Goal: Information Seeking & Learning: Learn about a topic

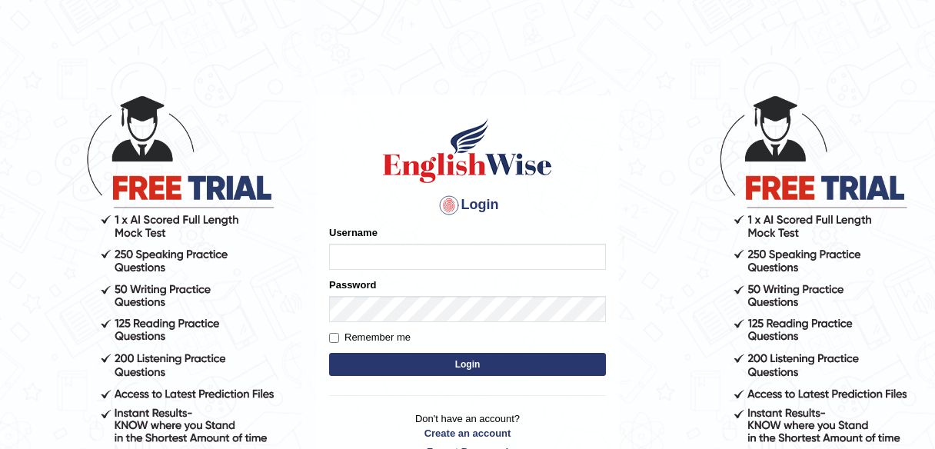
type input "alexa_"
drag, startPoint x: 0, startPoint y: 0, endPoint x: 373, endPoint y: 369, distance: 524.5
click at [373, 369] on button "Login" at bounding box center [467, 364] width 277 height 23
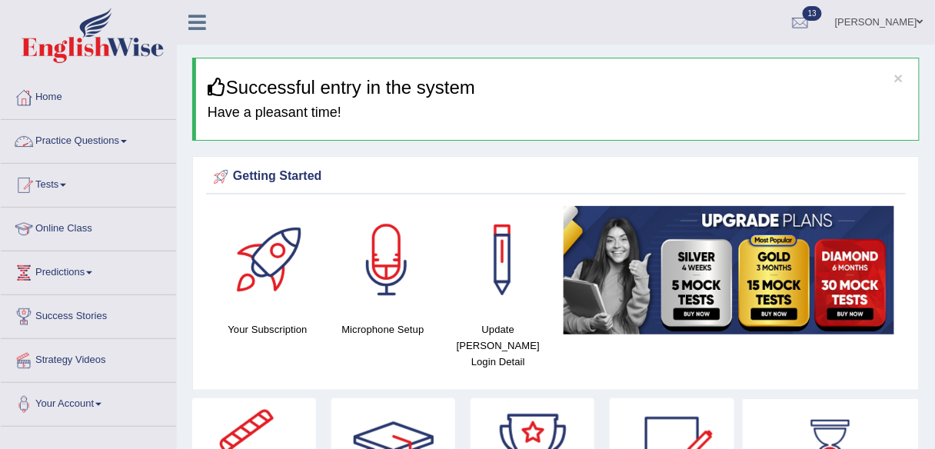
click at [98, 145] on link "Practice Questions" at bounding box center [88, 139] width 175 height 38
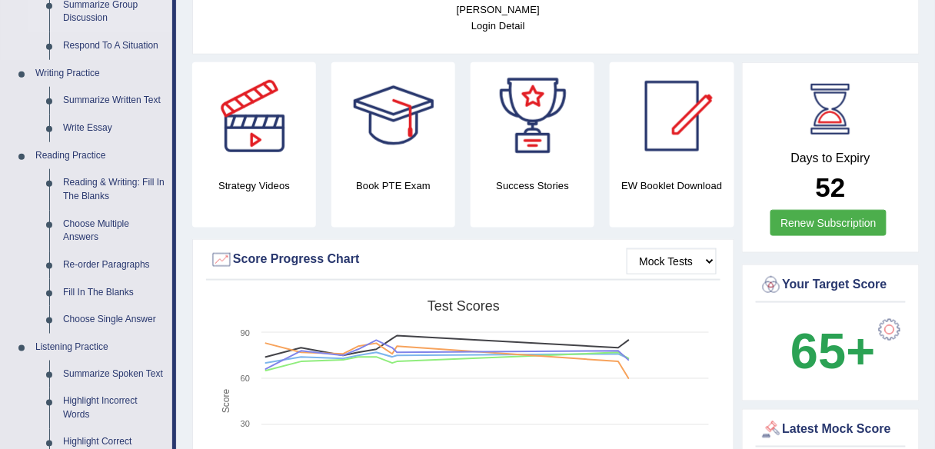
scroll to position [346, 0]
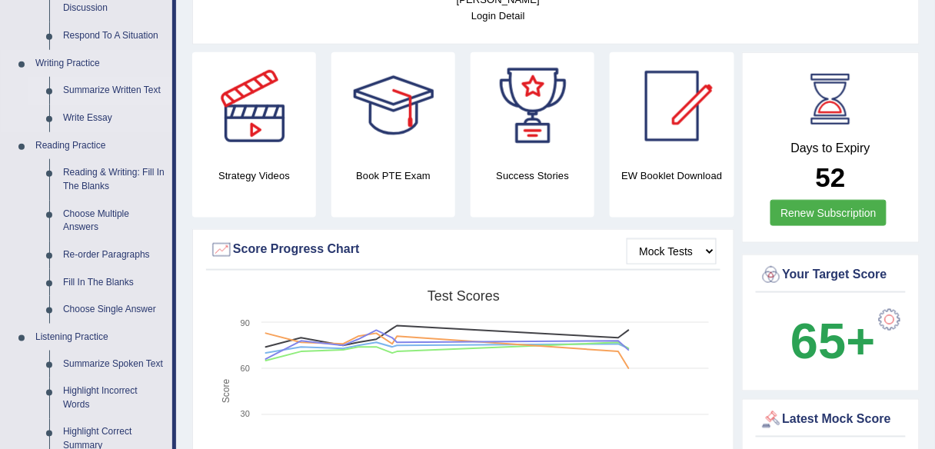
click at [87, 97] on link "Summarize Written Text" at bounding box center [114, 91] width 116 height 28
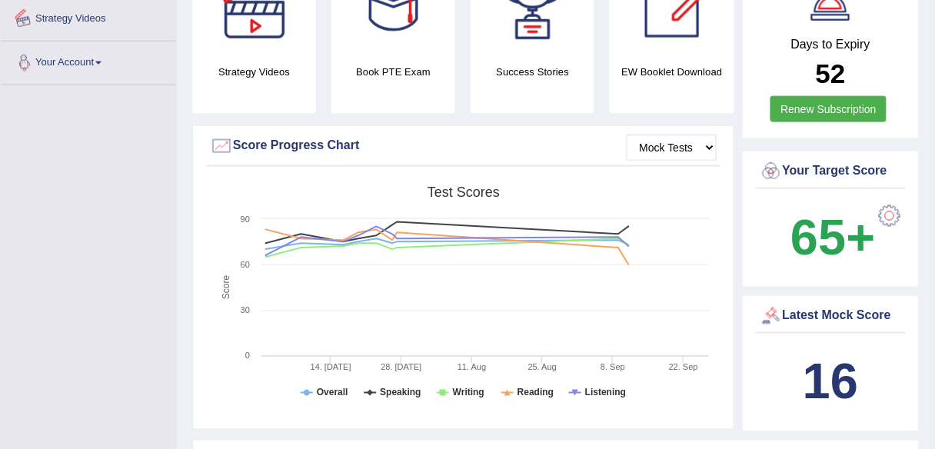
scroll to position [504, 0]
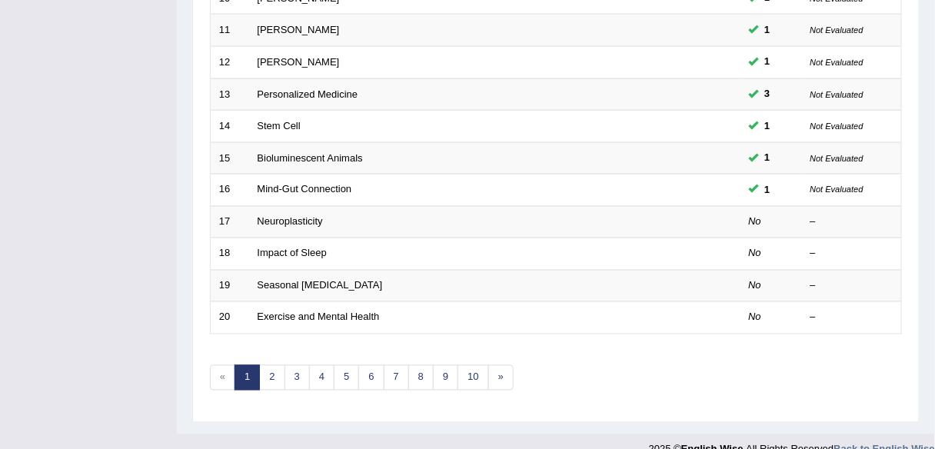
scroll to position [562, 0]
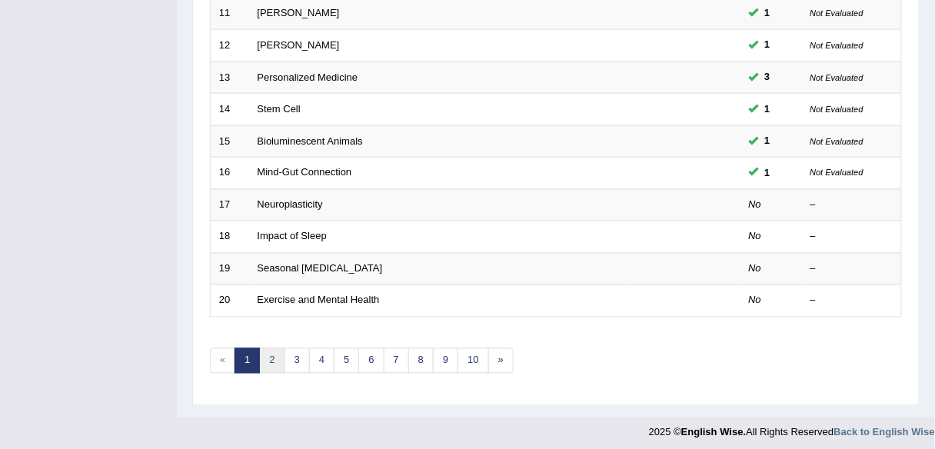
click at [264, 360] on link "2" at bounding box center [271, 360] width 25 height 25
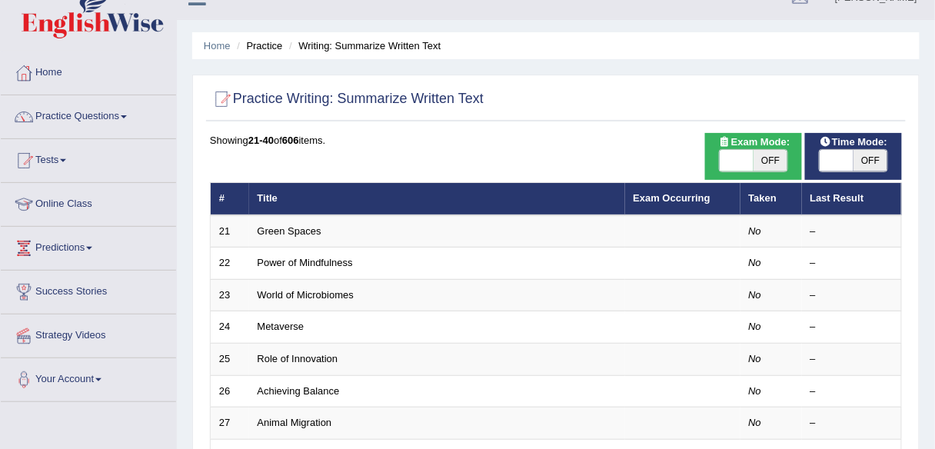
scroll to position [28, 0]
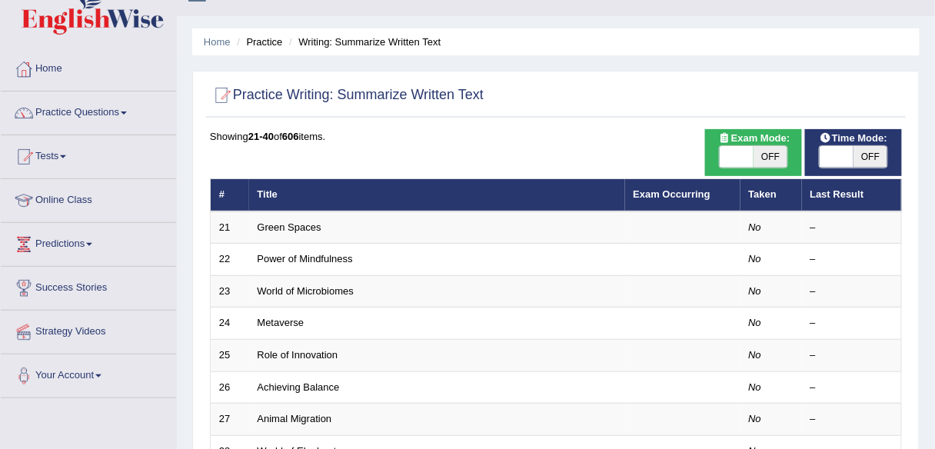
click at [768, 164] on span "OFF" at bounding box center [770, 157] width 34 height 22
checkbox input "true"
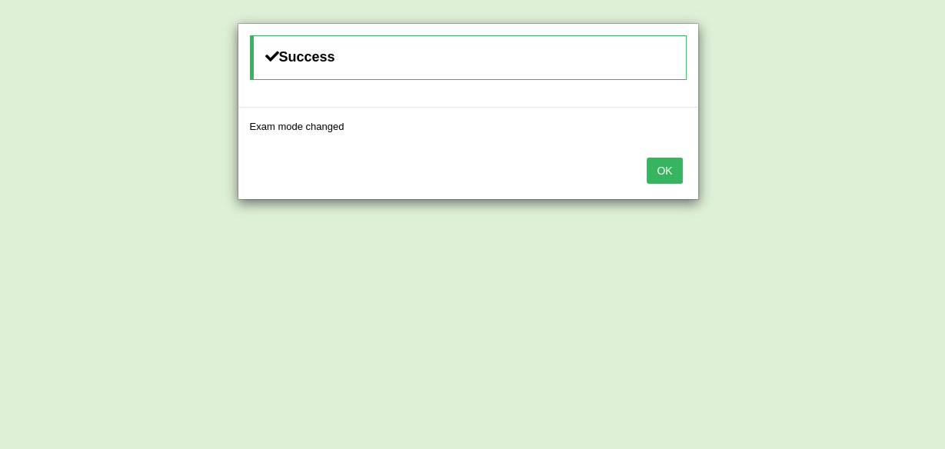
click at [668, 164] on button "OK" at bounding box center [663, 171] width 35 height 26
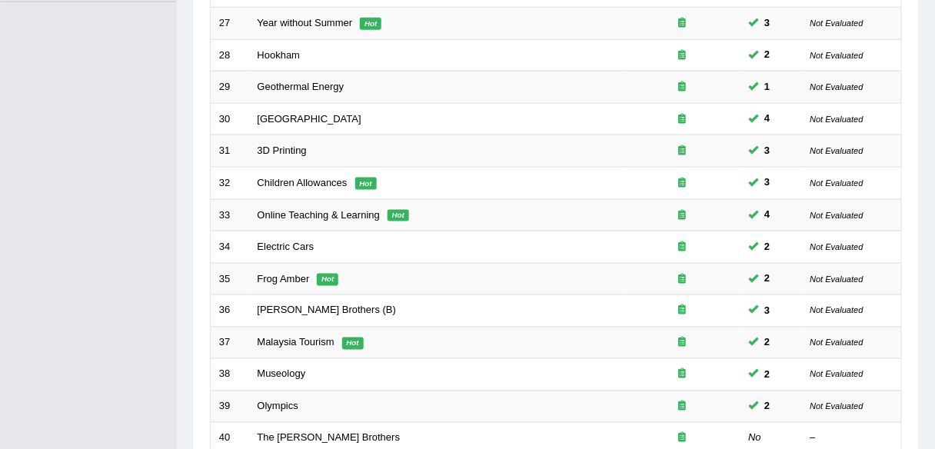
scroll to position [484, 0]
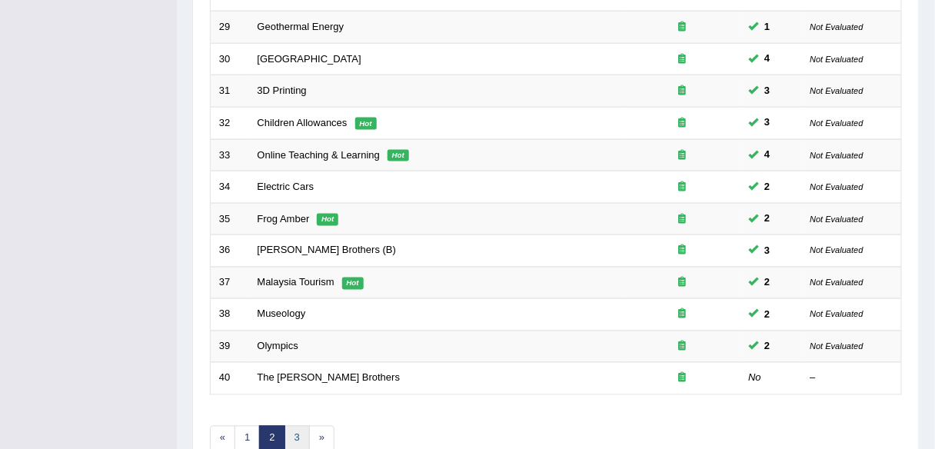
click at [288, 427] on link "3" at bounding box center [296, 438] width 25 height 25
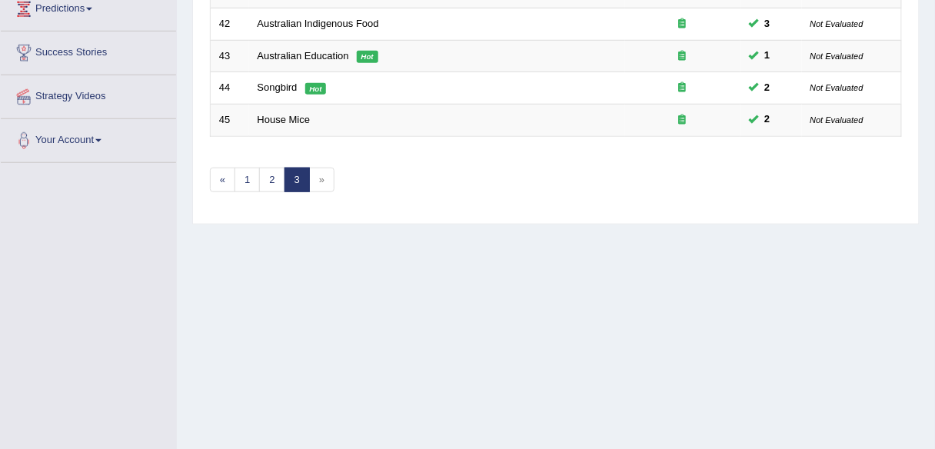
scroll to position [262, 0]
click at [241, 174] on link "1" at bounding box center [246, 181] width 25 height 25
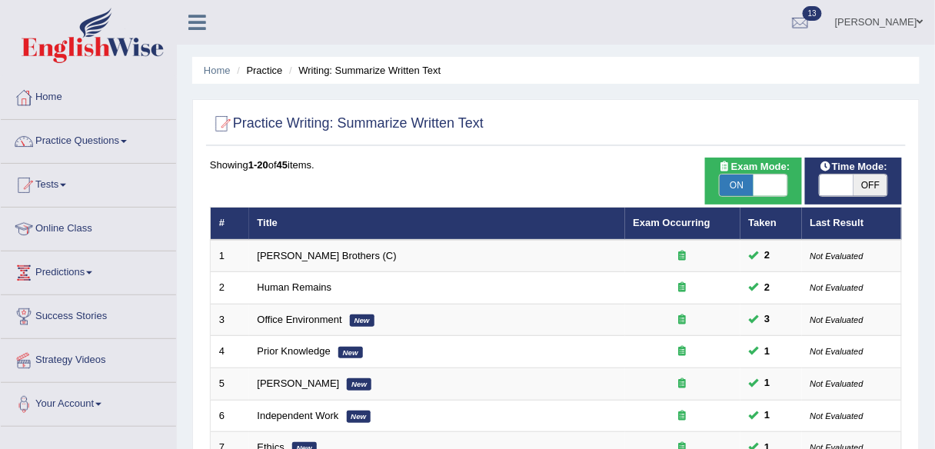
click at [868, 191] on span "OFF" at bounding box center [870, 185] width 34 height 22
checkbox input "true"
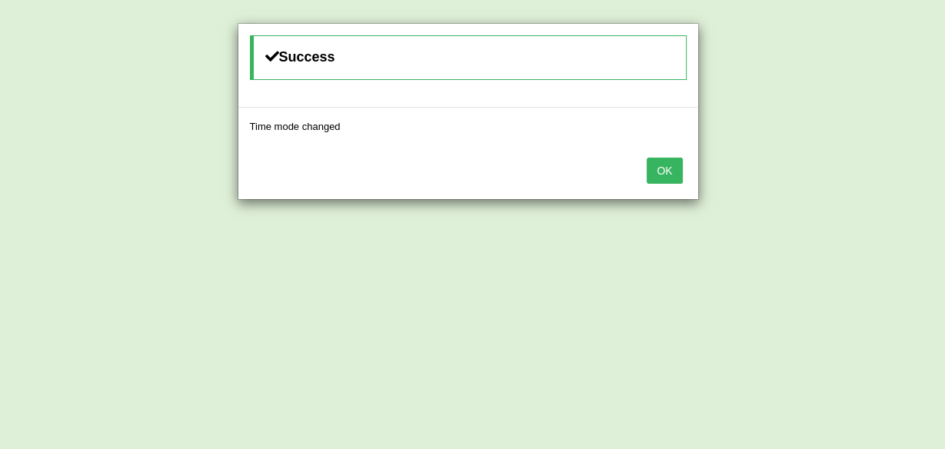
click at [668, 178] on button "OK" at bounding box center [663, 171] width 35 height 26
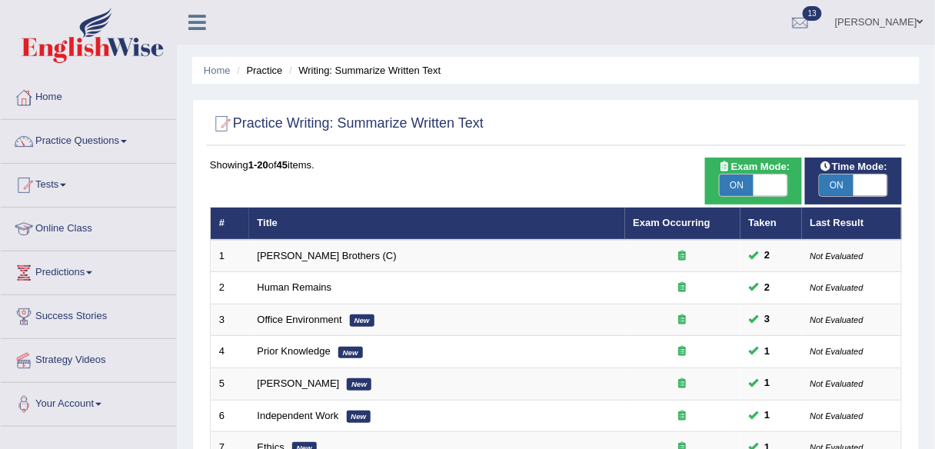
click at [749, 183] on span "ON" at bounding box center [736, 185] width 34 height 22
checkbox input "false"
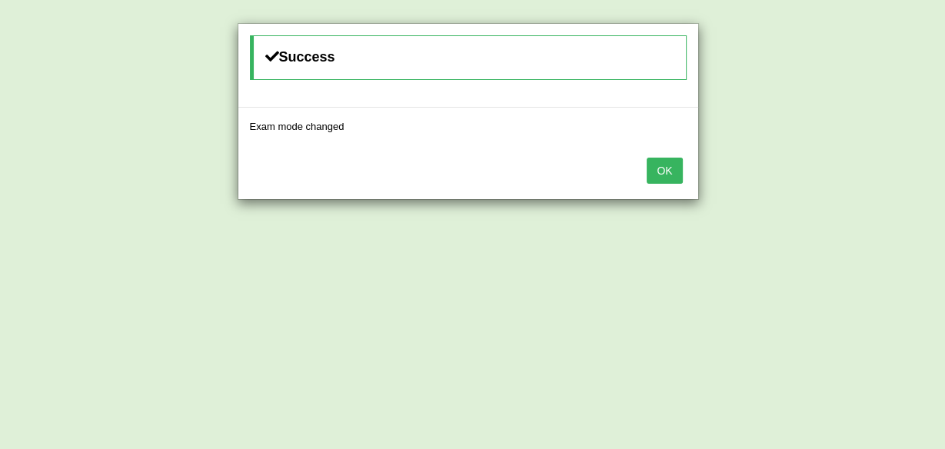
click at [664, 164] on button "OK" at bounding box center [663, 171] width 35 height 26
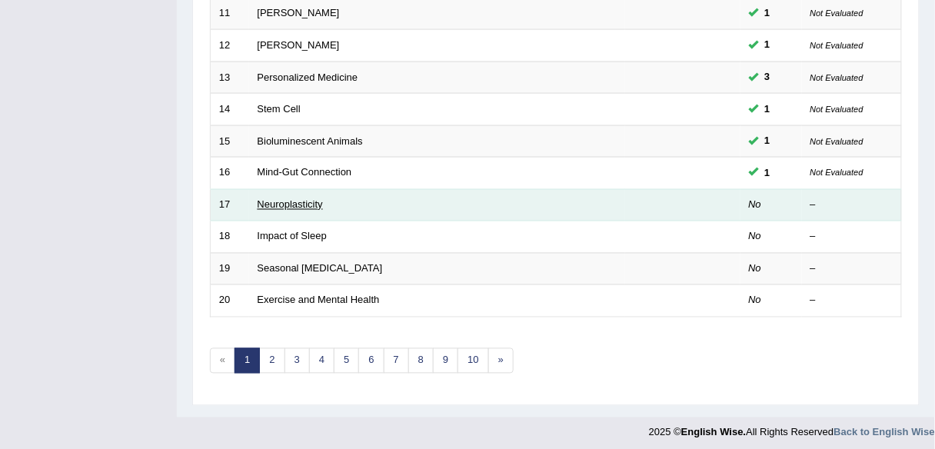
click at [295, 201] on link "Neuroplasticity" at bounding box center [289, 205] width 65 height 12
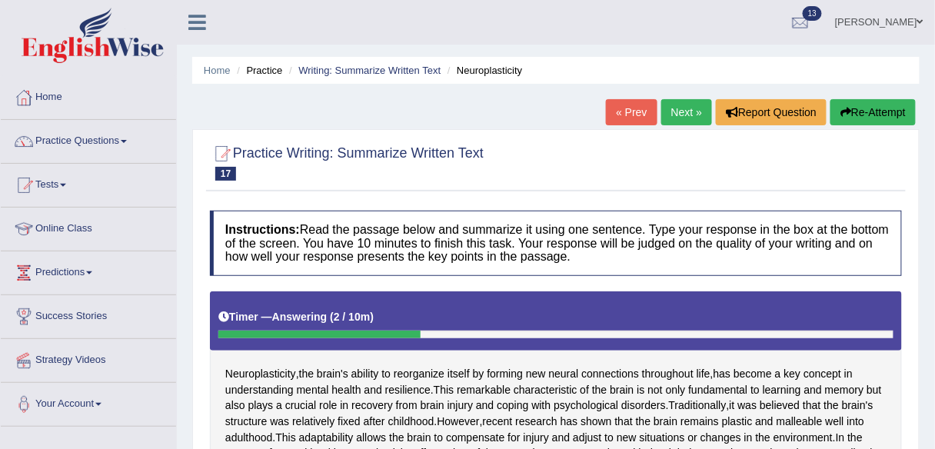
click at [878, 109] on button "Re-Attempt" at bounding box center [872, 112] width 85 height 26
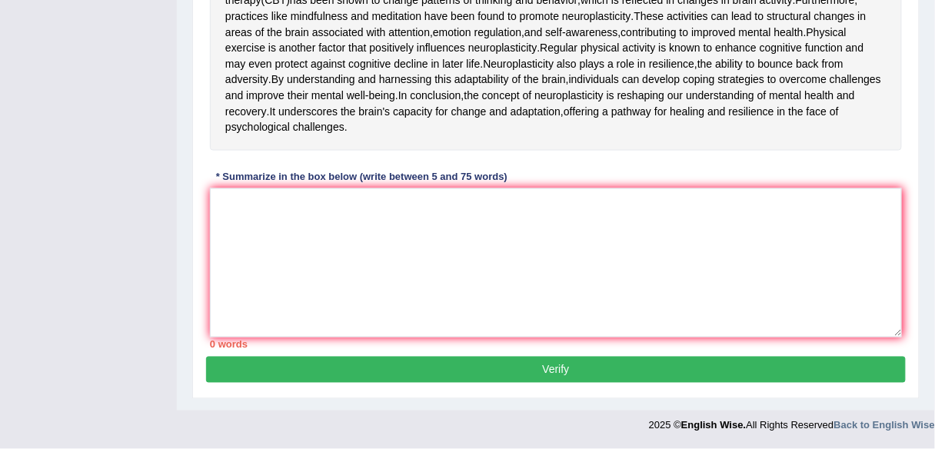
scroll to position [484, 0]
click at [654, 337] on textarea at bounding box center [556, 262] width 692 height 149
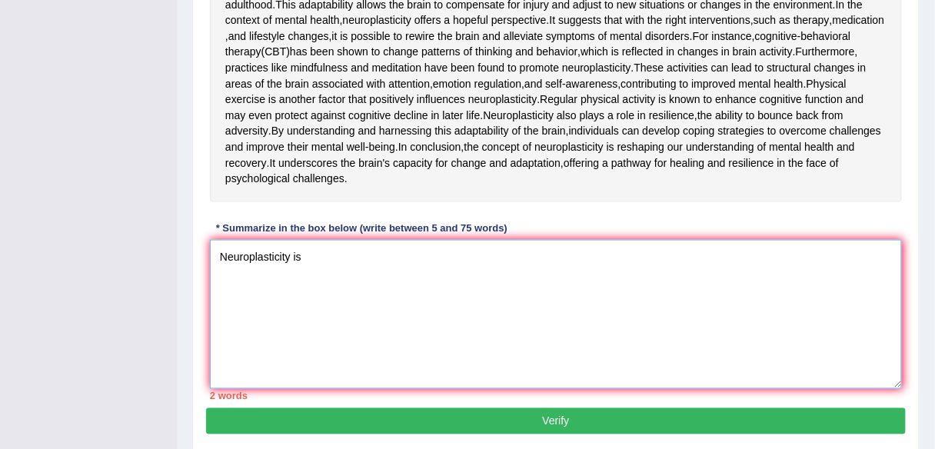
scroll to position [424, 0]
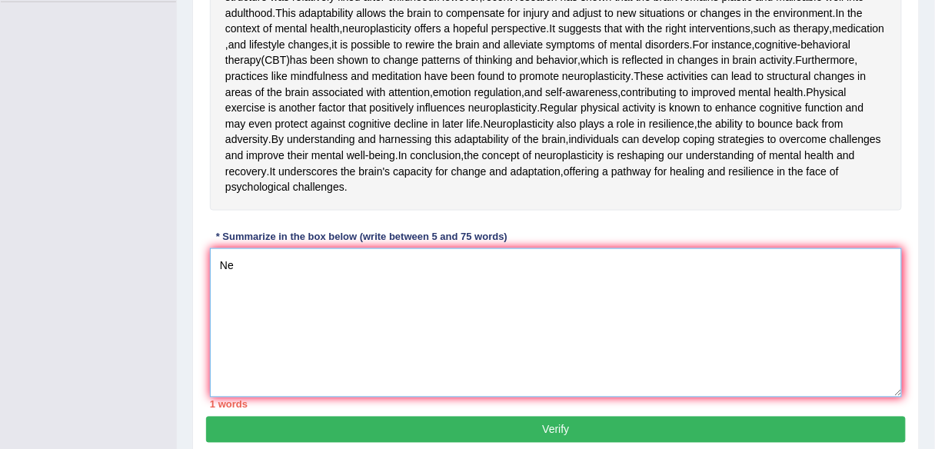
type textarea "N"
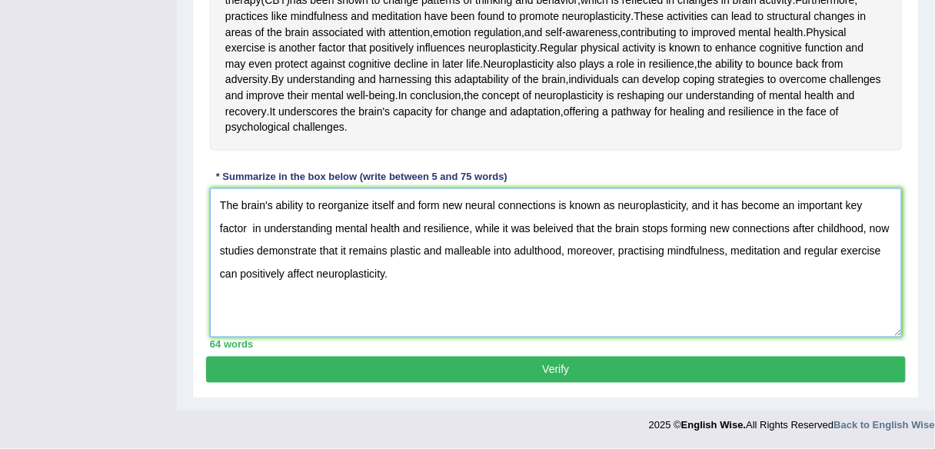
scroll to position [523, 0]
click at [521, 298] on textarea "The brain's ability to reorganize itself and form new neural connections is kno…" at bounding box center [556, 262] width 692 height 149
type textarea "The brain's ability to reorganize itself and form new neural connections is kno…"
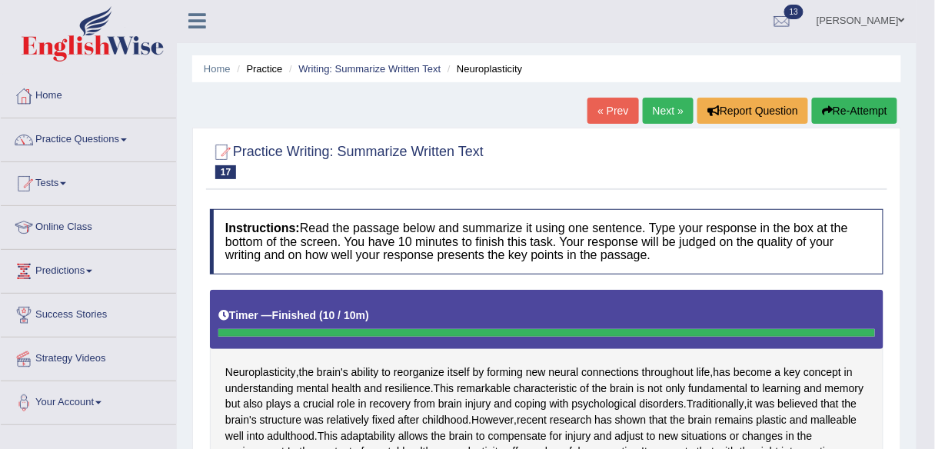
scroll to position [0, 0]
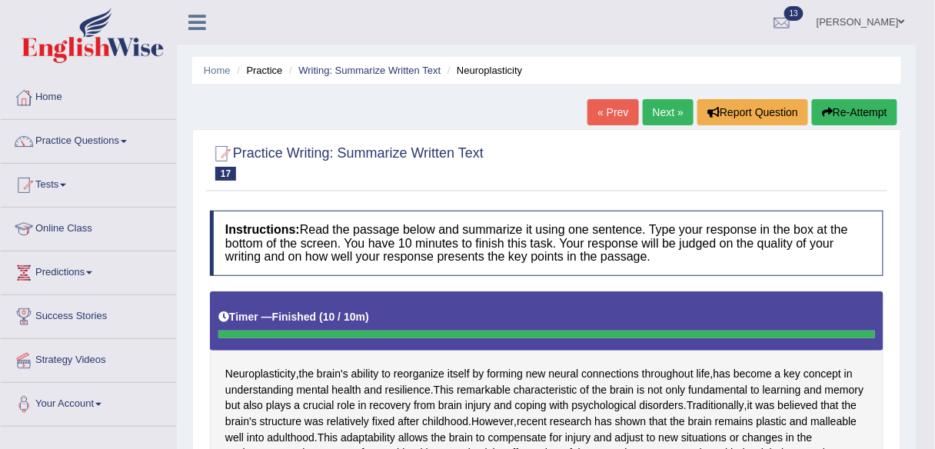
click at [856, 112] on button "Re-Attempt" at bounding box center [854, 112] width 85 height 26
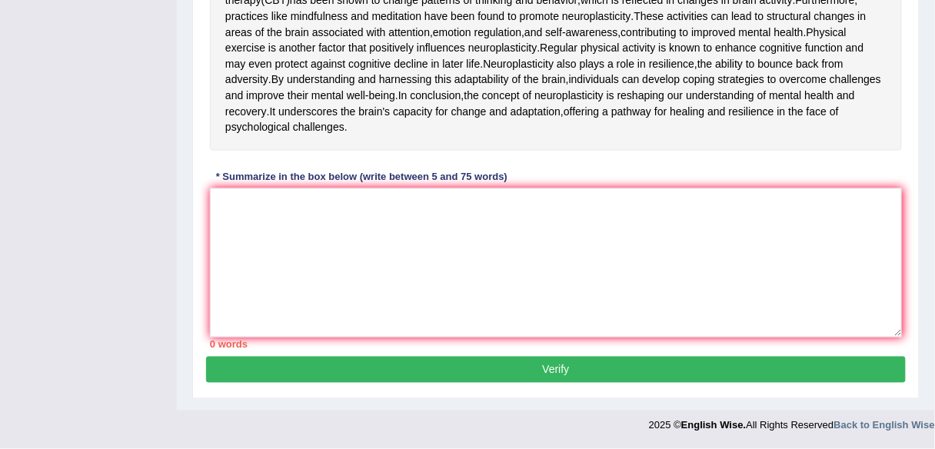
scroll to position [596, 0]
click at [341, 234] on textarea at bounding box center [556, 262] width 692 height 149
paste textarea "The brain's ability to reorganize itself and form new neural connections is kno…"
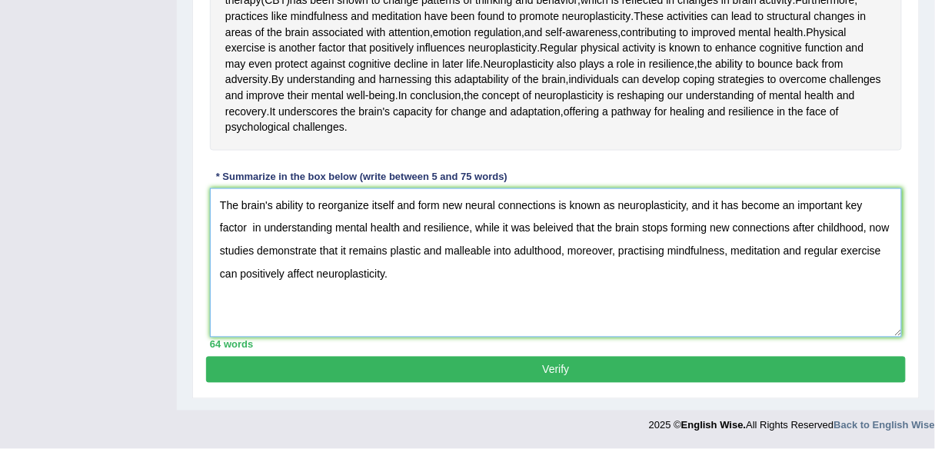
click at [523, 244] on textarea "The brain's ability to reorganize itself and form new neural connections is kno…" at bounding box center [556, 262] width 692 height 149
type textarea "The brain's ability to reorganize itself and form new neural connections is kno…"
click at [405, 381] on button "Verify" at bounding box center [555, 370] width 699 height 26
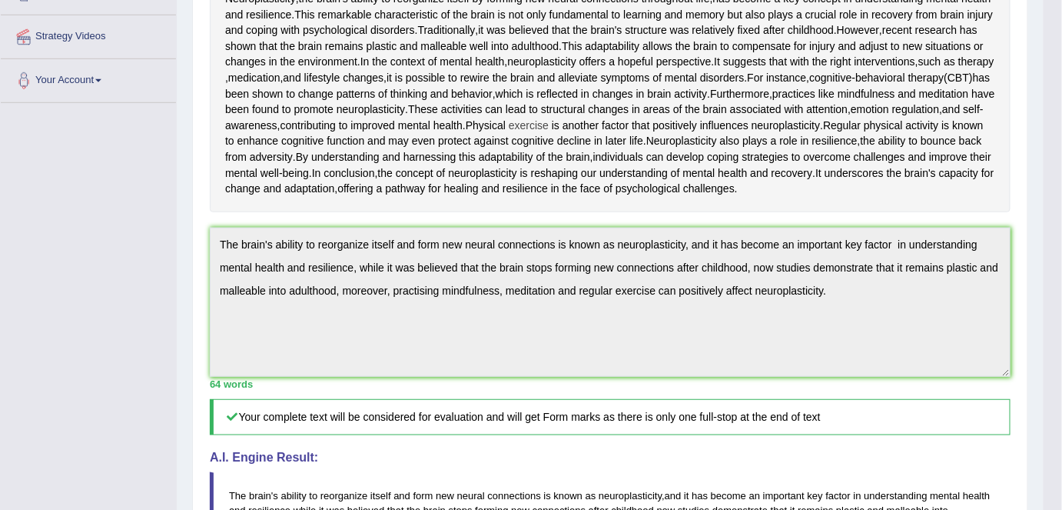
scroll to position [322, 0]
click at [168, 372] on div "Toggle navigation Home Practice Questions Speaking Practice Read Aloud Repeat S…" at bounding box center [522, 255] width 1044 height 1155
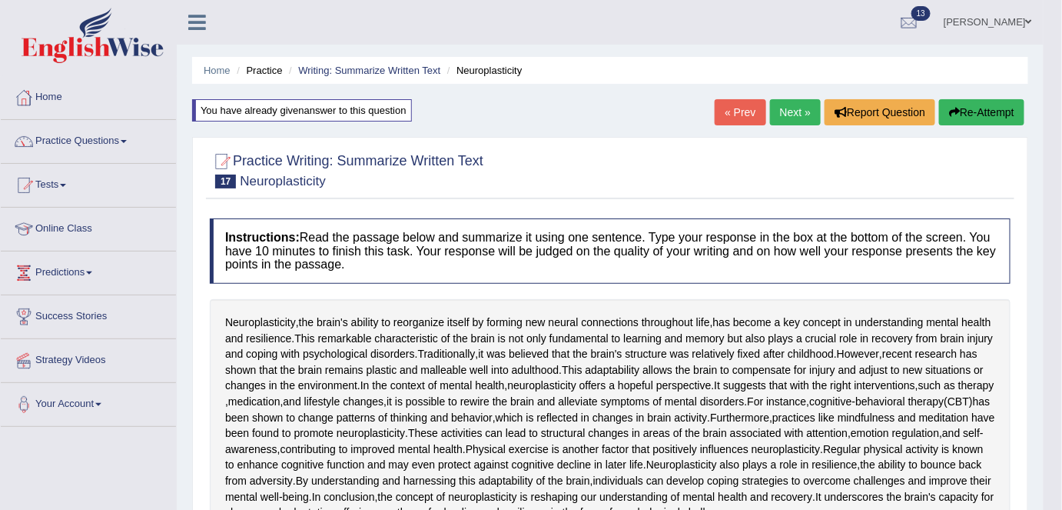
click at [934, 109] on button "Re-Attempt" at bounding box center [981, 112] width 85 height 26
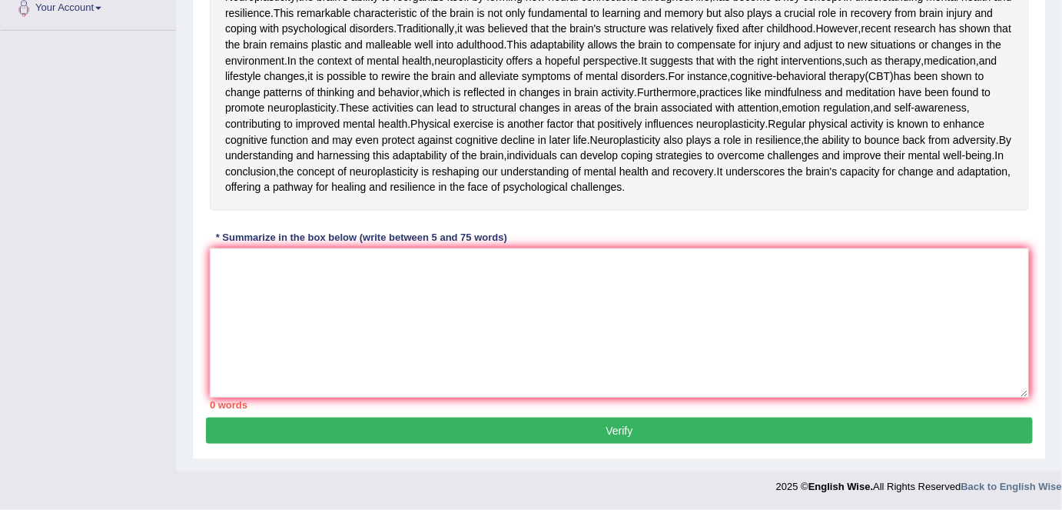
scroll to position [508, 0]
click at [640, 318] on textarea at bounding box center [619, 322] width 819 height 149
paste textarea "The brain's ability to reorganize itself and form new neural connections is kno…"
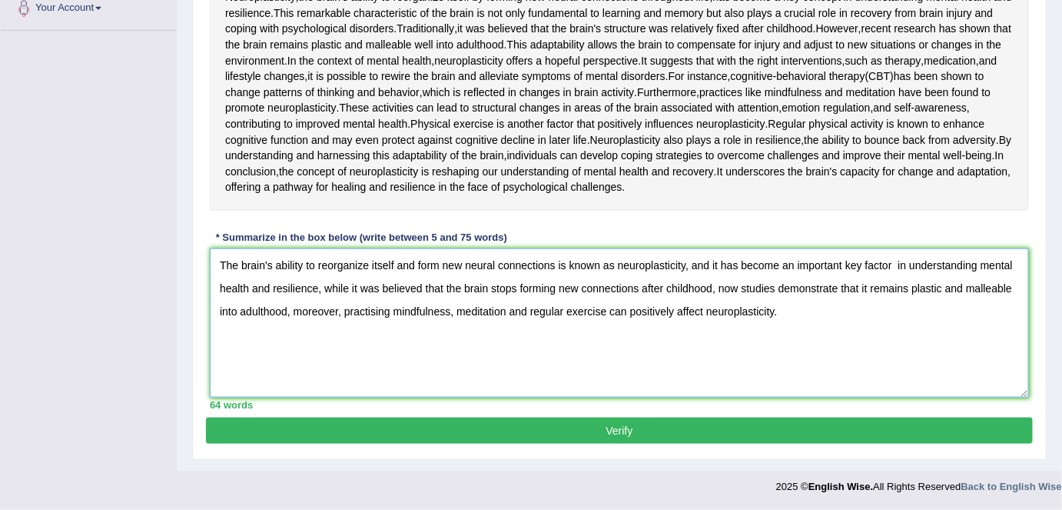
click at [861, 295] on textarea "The brain's ability to reorganize itself and form new neural connections is kno…" at bounding box center [619, 322] width 819 height 149
click at [878, 293] on textarea "The brain's ability to reorganize itself and form new neural connections is kno…" at bounding box center [619, 322] width 819 height 149
click at [711, 294] on textarea "The brain's ability to reorganize itself and form new neural connections is kno…" at bounding box center [619, 322] width 819 height 149
click at [727, 288] on textarea "The brain's ability to reorganize itself and form new neural connections is kno…" at bounding box center [619, 322] width 819 height 149
click at [424, 312] on textarea "The brain's ability to reorganize itself and form new neural connections is kno…" at bounding box center [619, 322] width 819 height 149
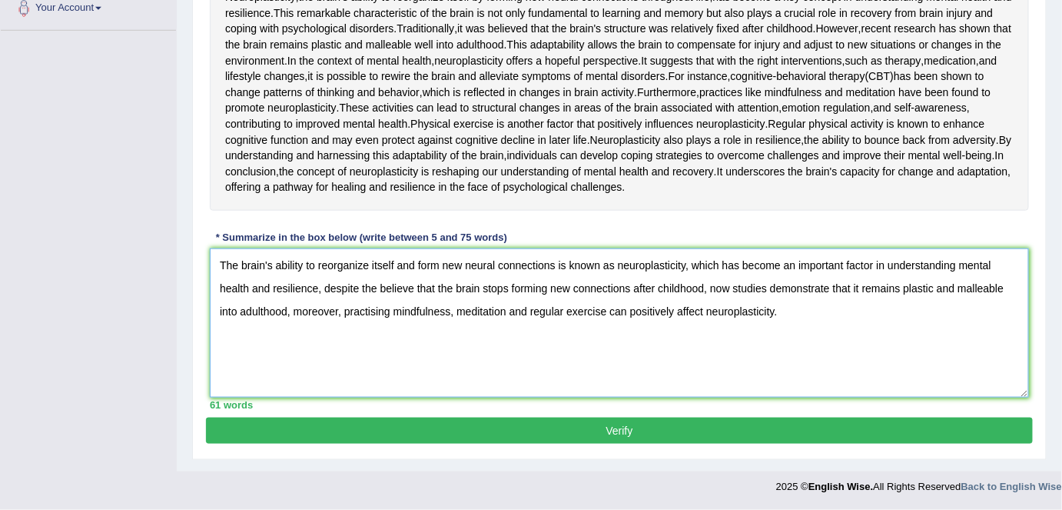
click at [374, 317] on textarea "The brain's ability to reorganize itself and form new neural connections is kno…" at bounding box center [619, 322] width 819 height 149
type textarea "The brain's ability to reorganize itself and form new neural connections is kno…"
click at [733, 439] on button "Verify" at bounding box center [619, 430] width 827 height 26
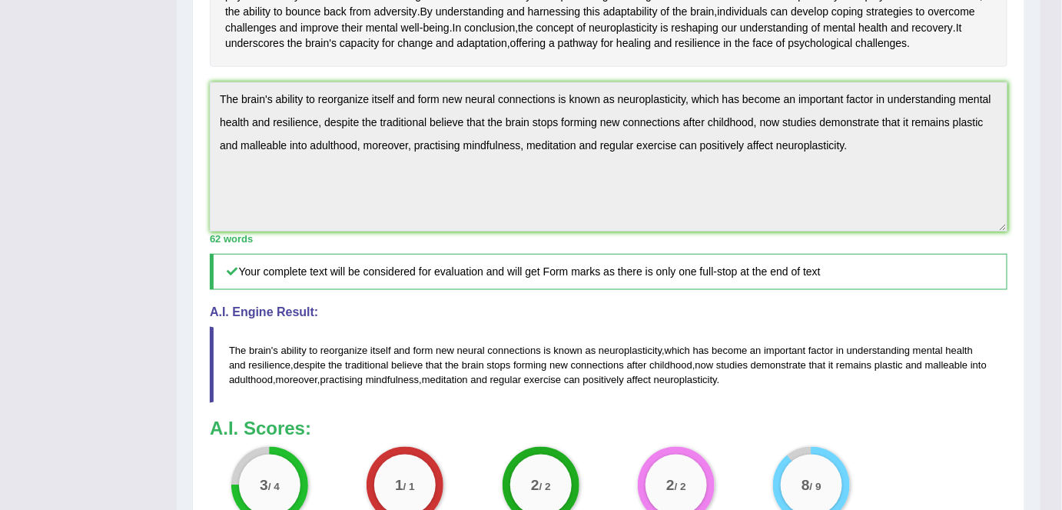
scroll to position [475, 0]
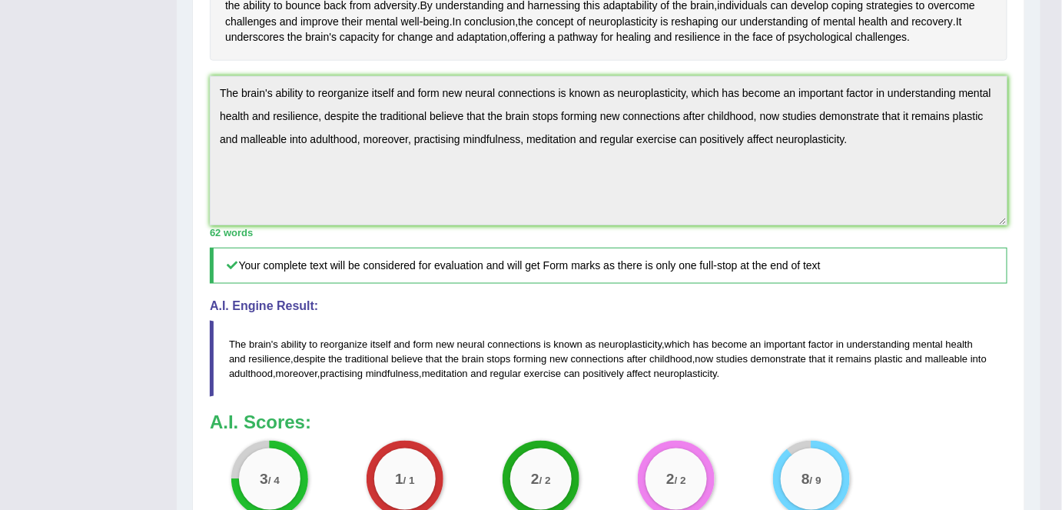
click at [55, 398] on div "Toggle navigation Home Practice Questions Speaking Practice Read Aloud Repeat S…" at bounding box center [520, 102] width 1041 height 1155
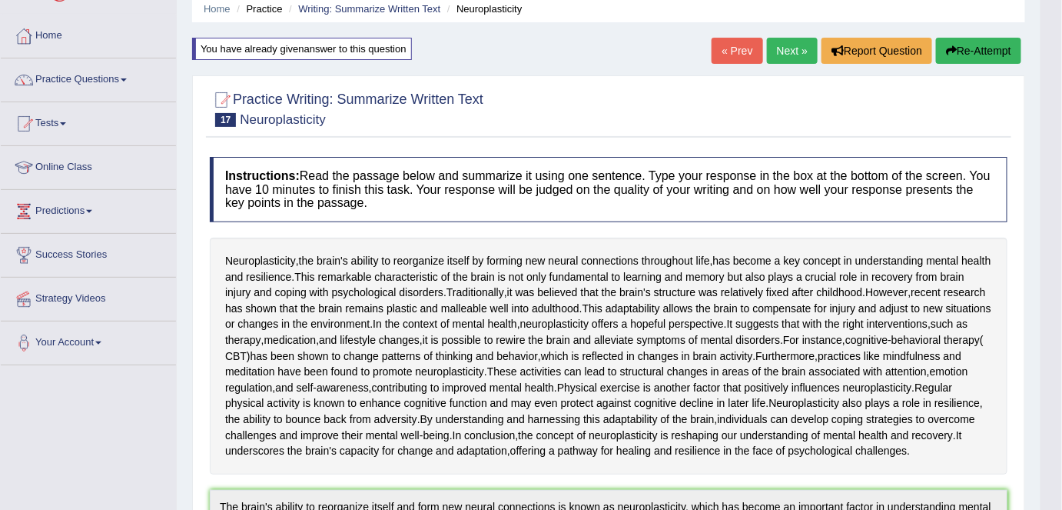
scroll to position [0, 0]
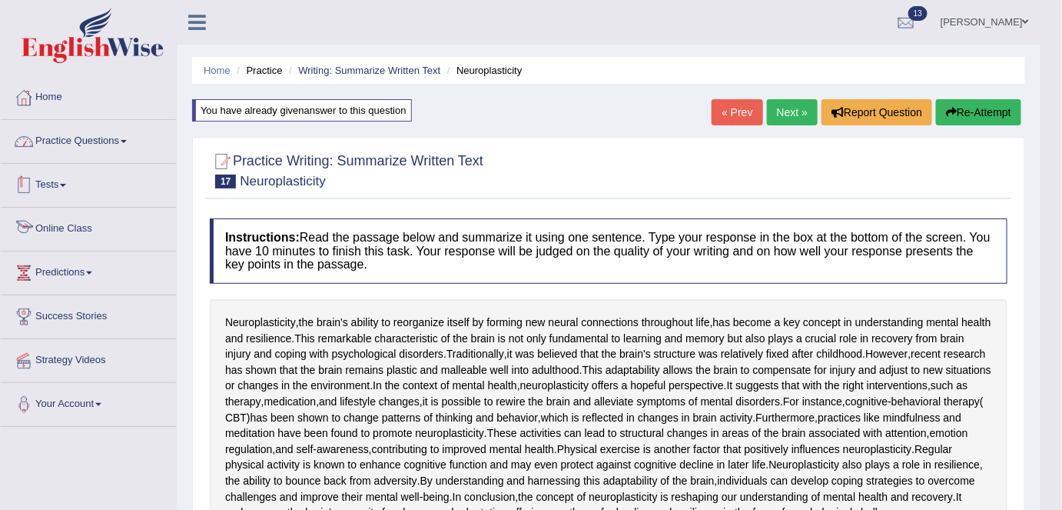
click at [70, 131] on link "Practice Questions" at bounding box center [88, 139] width 175 height 38
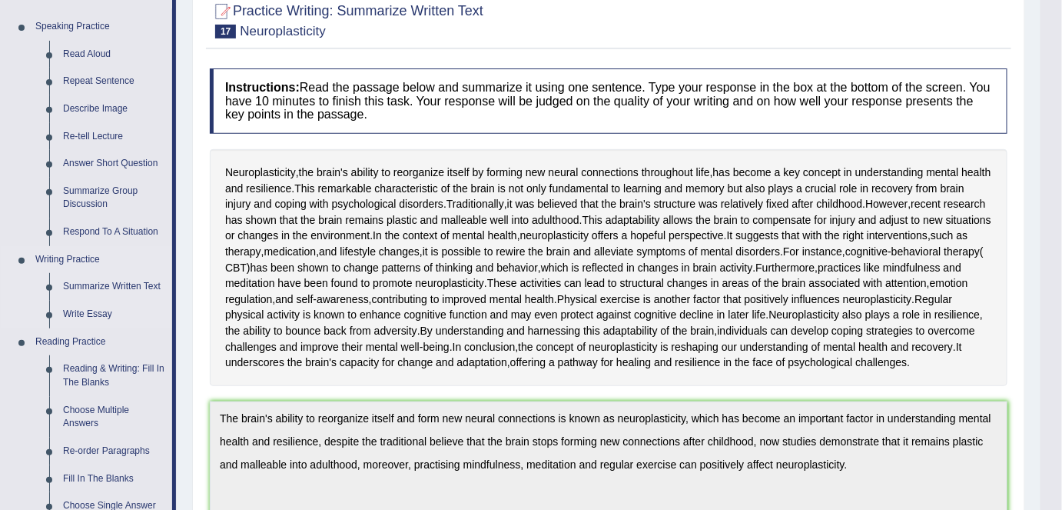
scroll to position [155, 0]
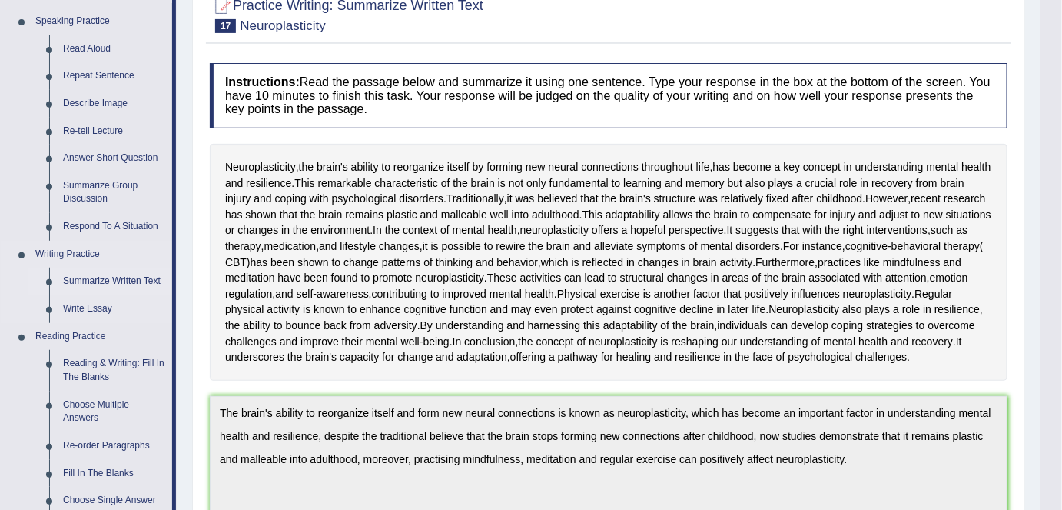
click at [122, 274] on link "Summarize Written Text" at bounding box center [114, 281] width 116 height 28
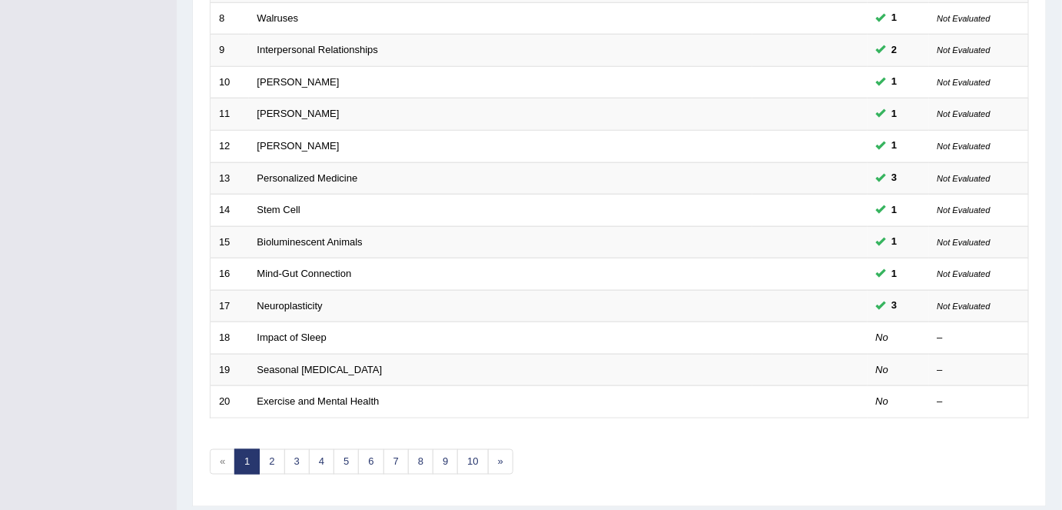
scroll to position [501, 0]
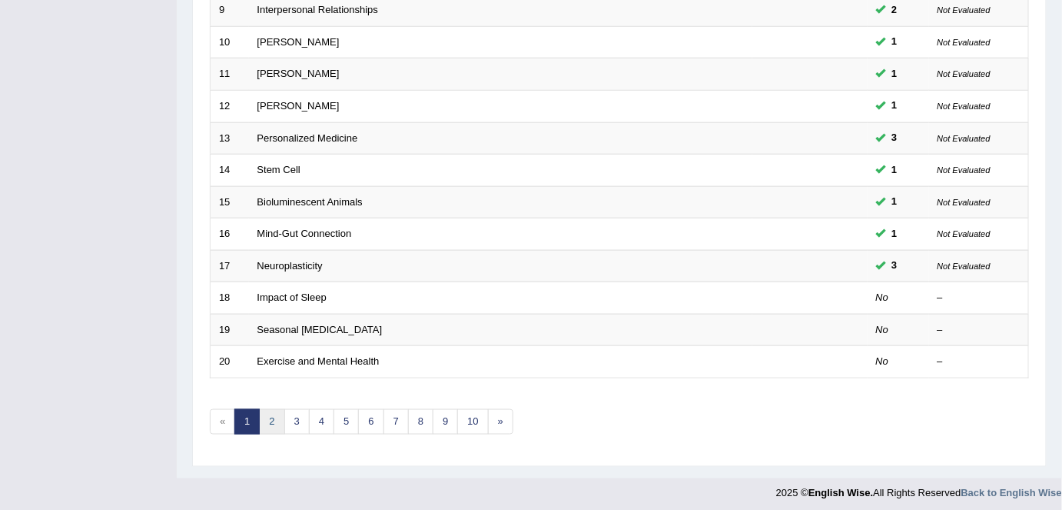
click at [267, 418] on link "2" at bounding box center [271, 421] width 25 height 25
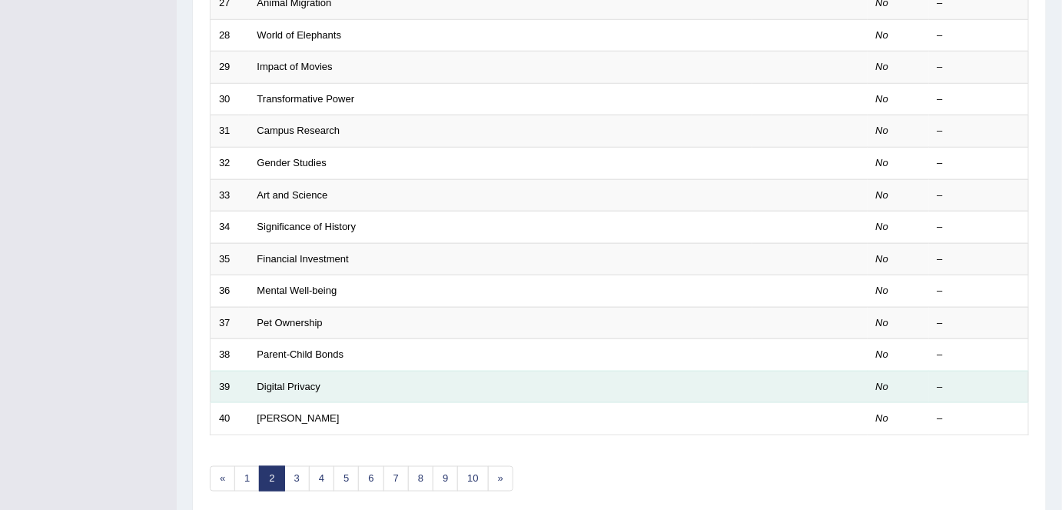
scroll to position [501, 0]
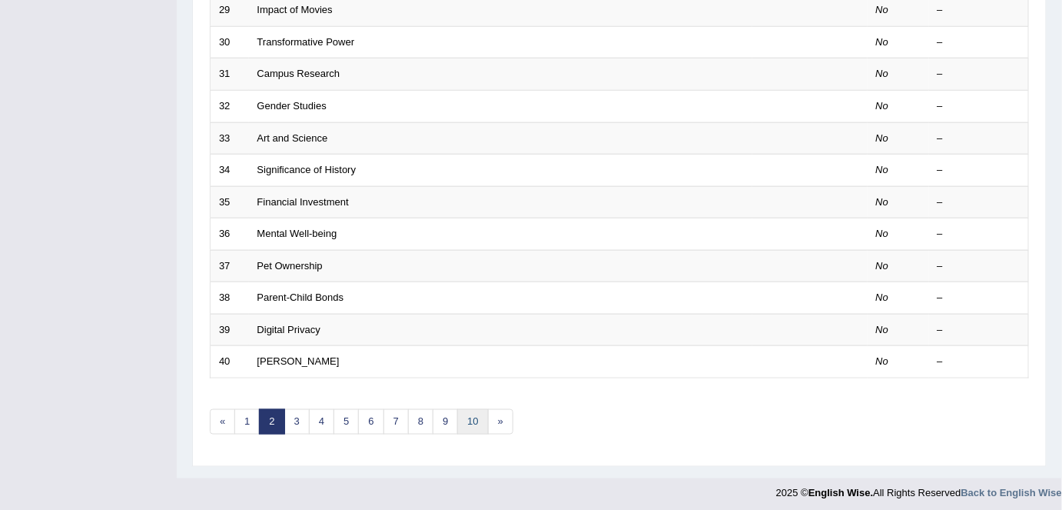
click at [467, 414] on link "10" at bounding box center [472, 421] width 31 height 25
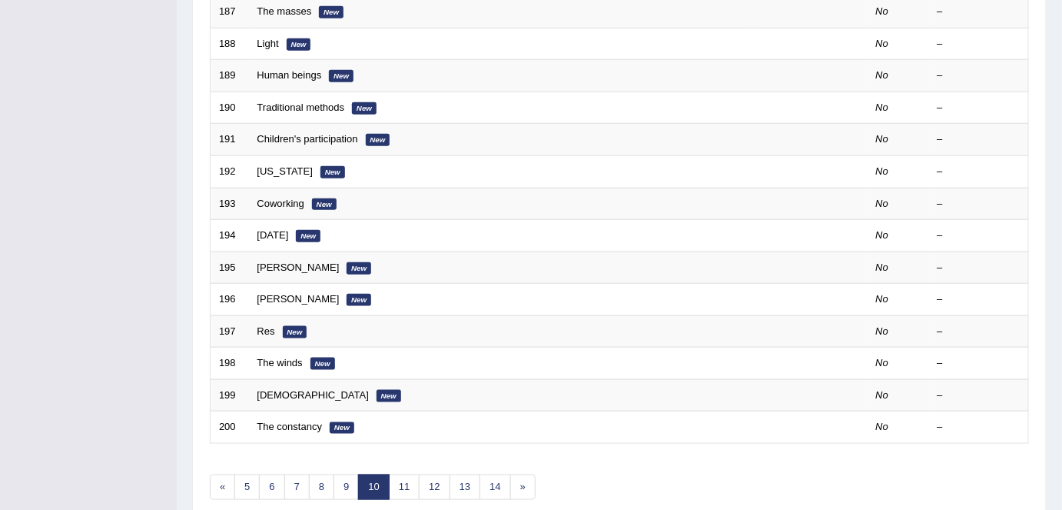
scroll to position [501, 0]
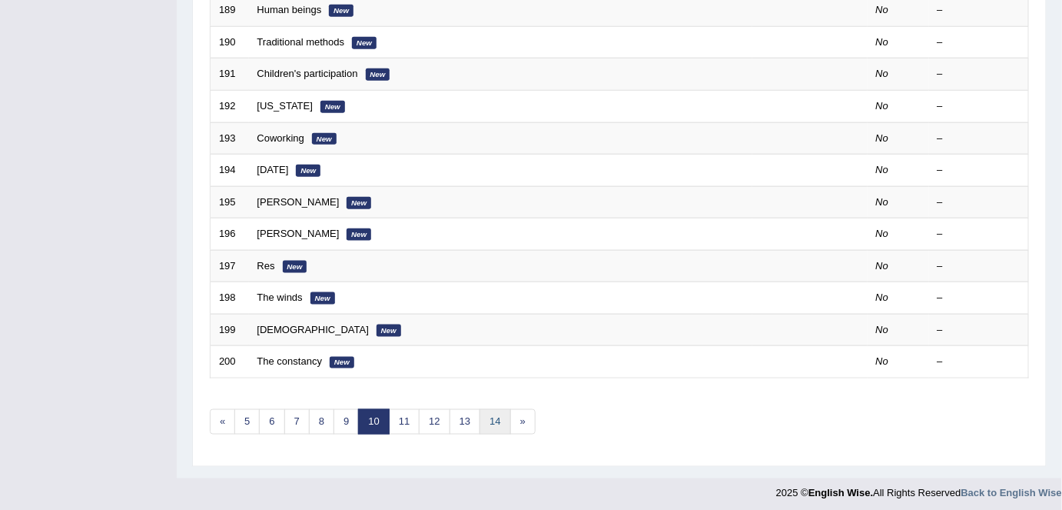
click at [500, 416] on link "14" at bounding box center [495, 421] width 31 height 25
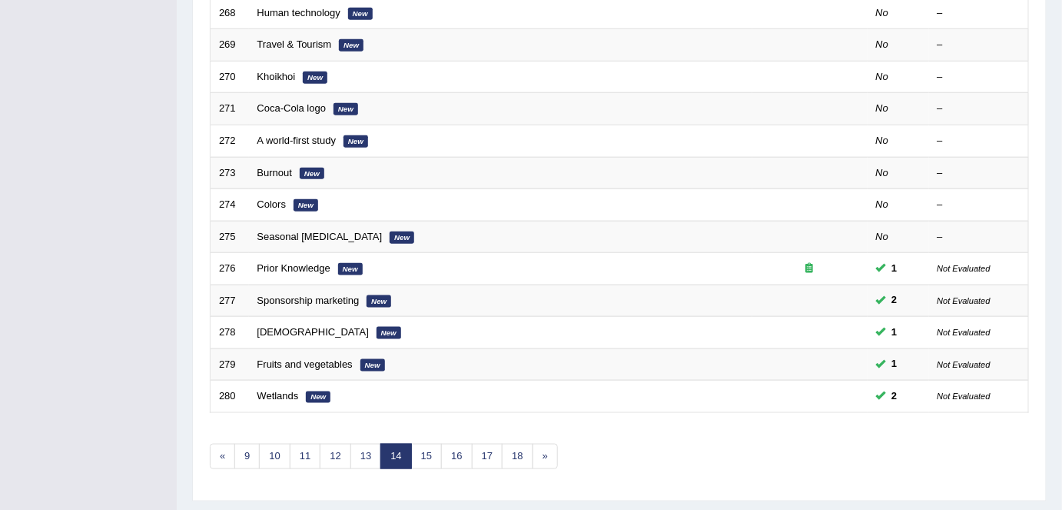
scroll to position [501, 0]
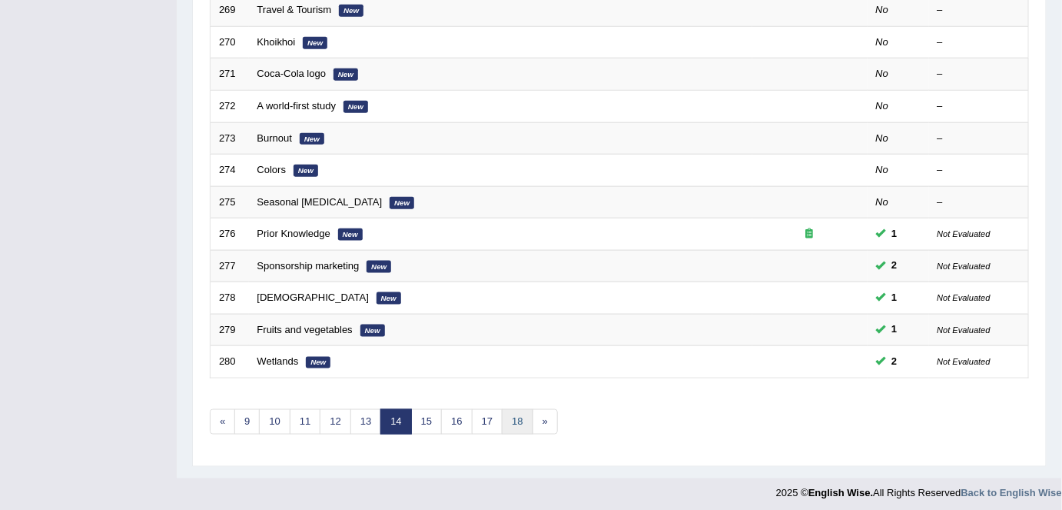
click at [509, 418] on link "18" at bounding box center [517, 421] width 31 height 25
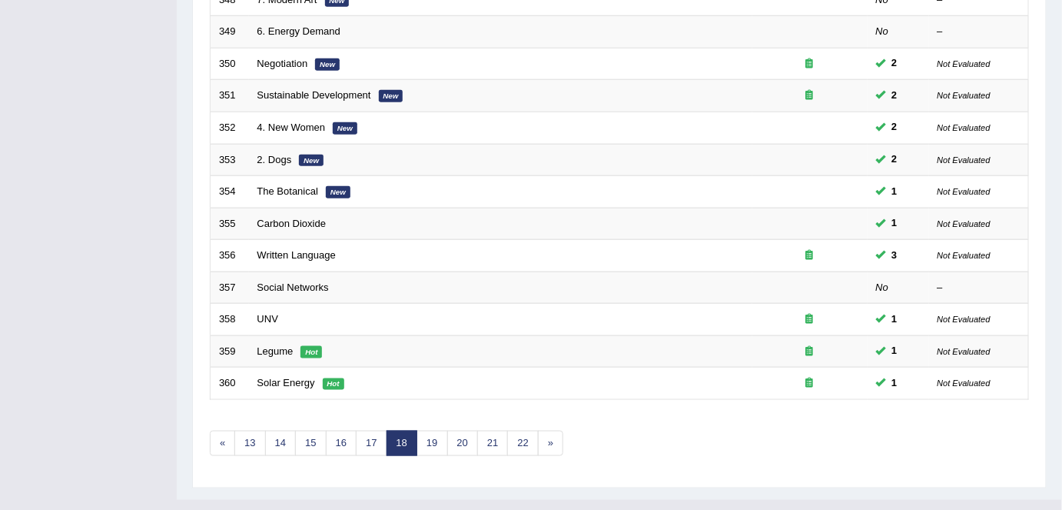
scroll to position [501, 0]
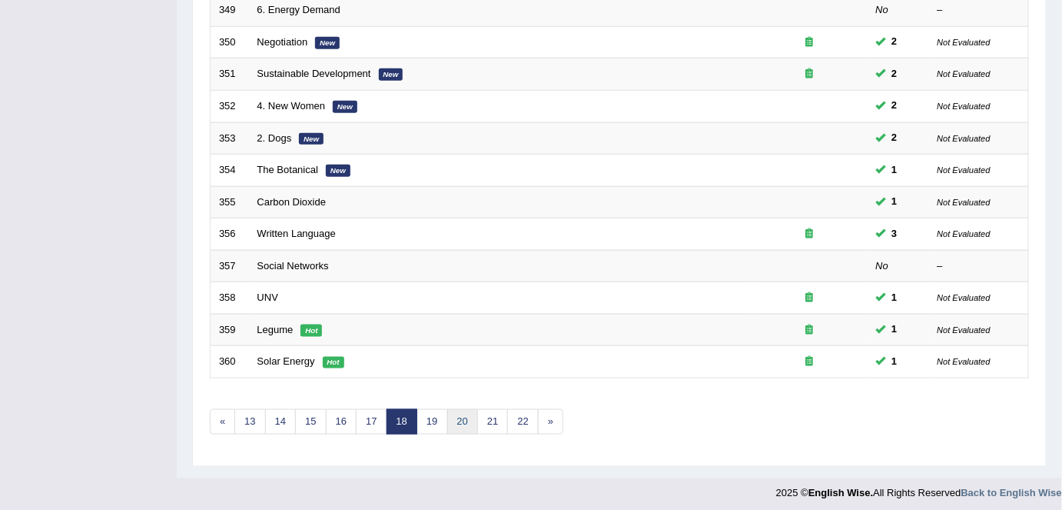
click at [455, 419] on link "20" at bounding box center [462, 421] width 31 height 25
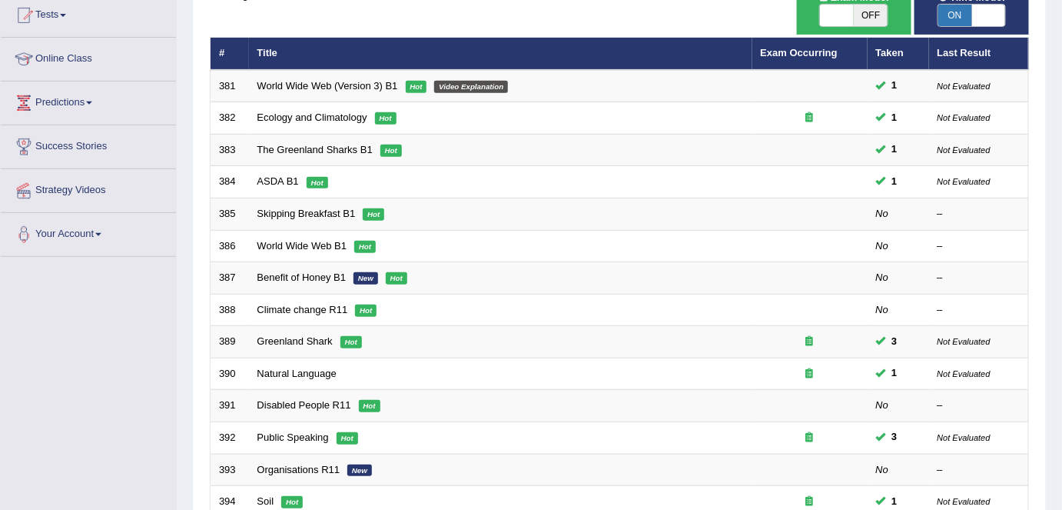
scroll to position [170, 0]
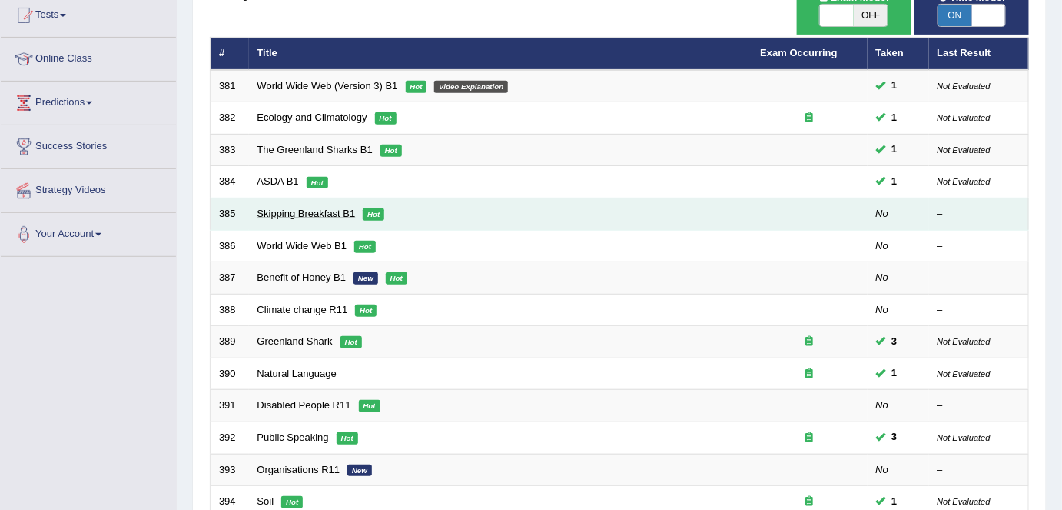
click at [302, 208] on link "Skipping Breakfast B1" at bounding box center [306, 214] width 98 height 12
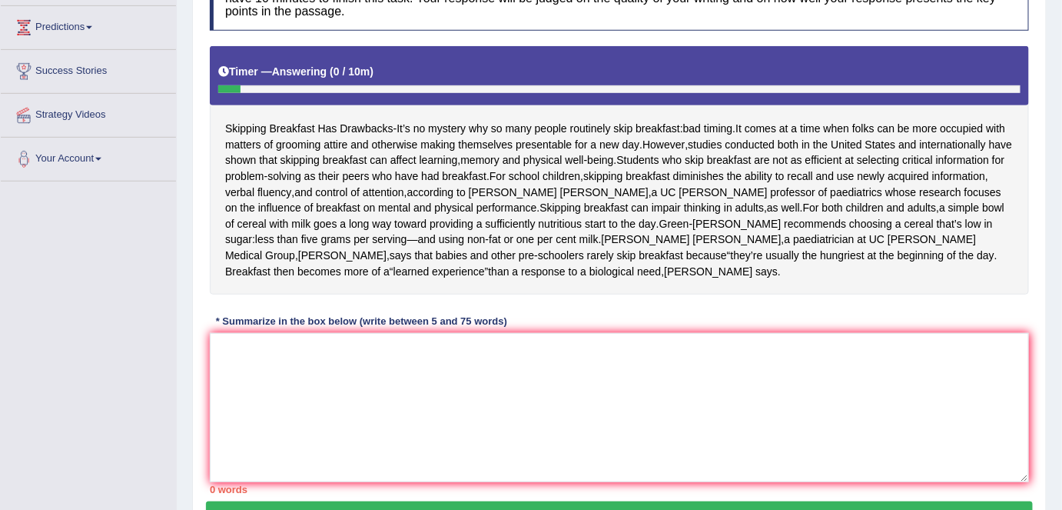
scroll to position [256, 0]
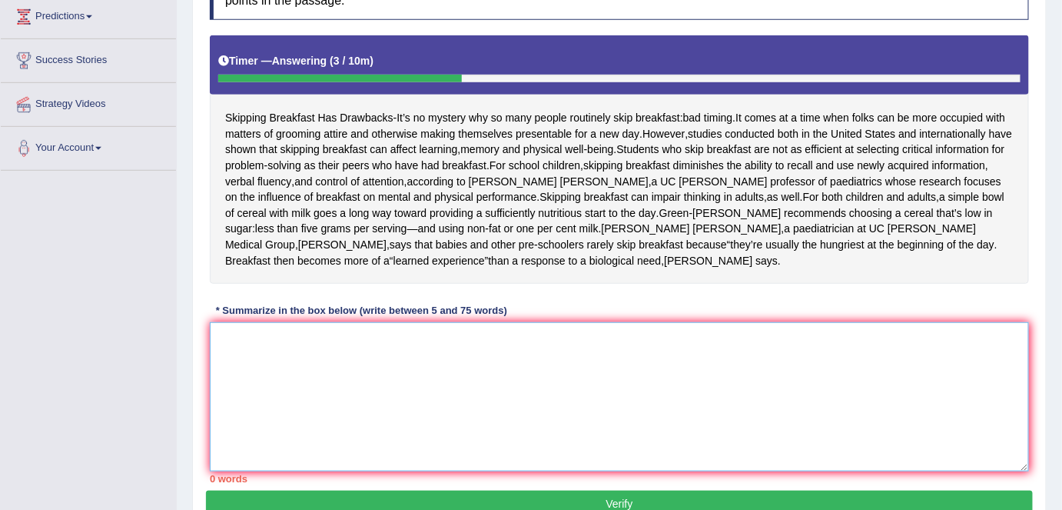
click at [689, 350] on textarea at bounding box center [619, 396] width 819 height 149
type textarea "S"
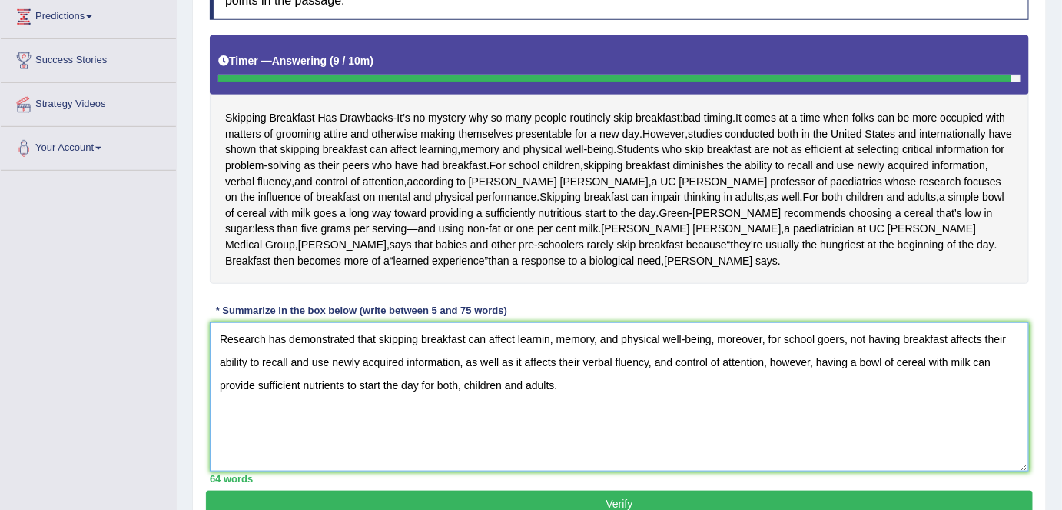
click at [549, 353] on textarea "Research has demonstrated that skipping breakfast can affect learnin, memory, a…" at bounding box center [619, 396] width 819 height 149
type textarea "Research has demonstrated that skipping breakfast can affect learning, memory, …"
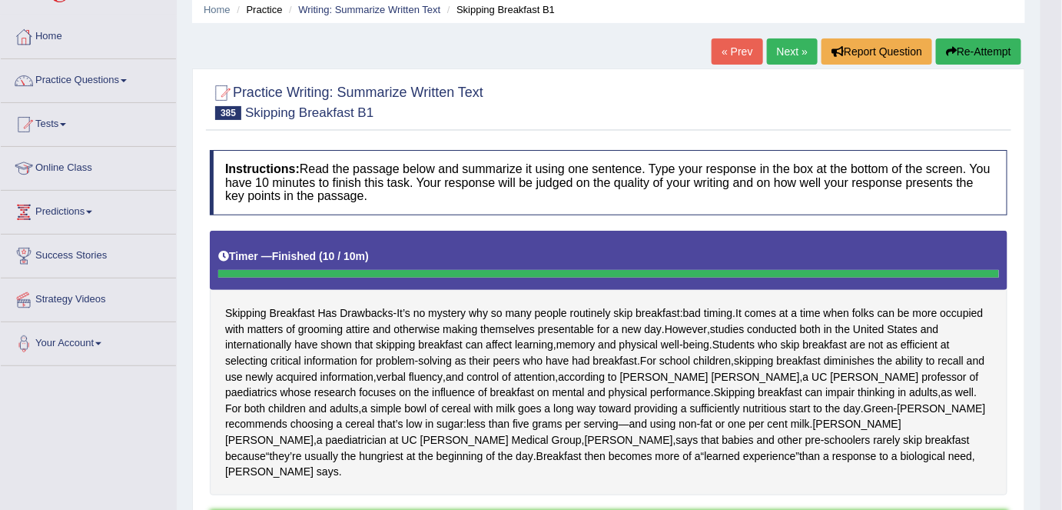
scroll to position [0, 0]
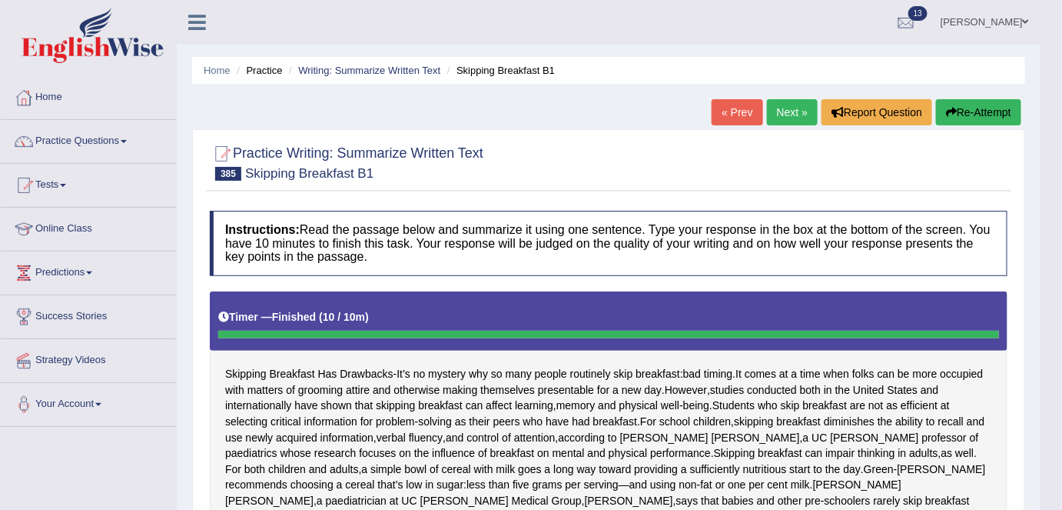
click at [994, 110] on button "Re-Attempt" at bounding box center [978, 112] width 85 height 26
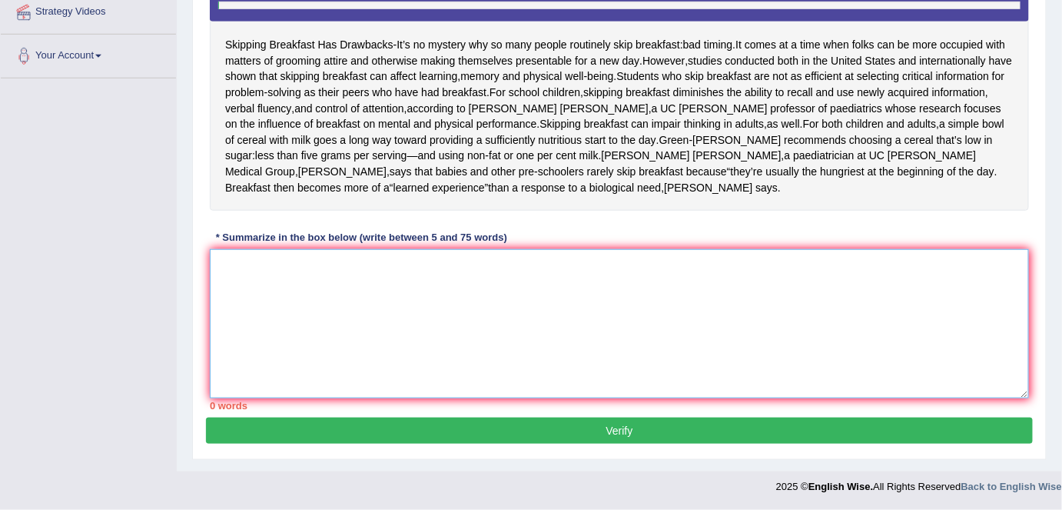
click at [588, 294] on textarea at bounding box center [619, 323] width 819 height 149
paste textarea "Research shows that skipping breakfast negatively impacts learning, memory, att…"
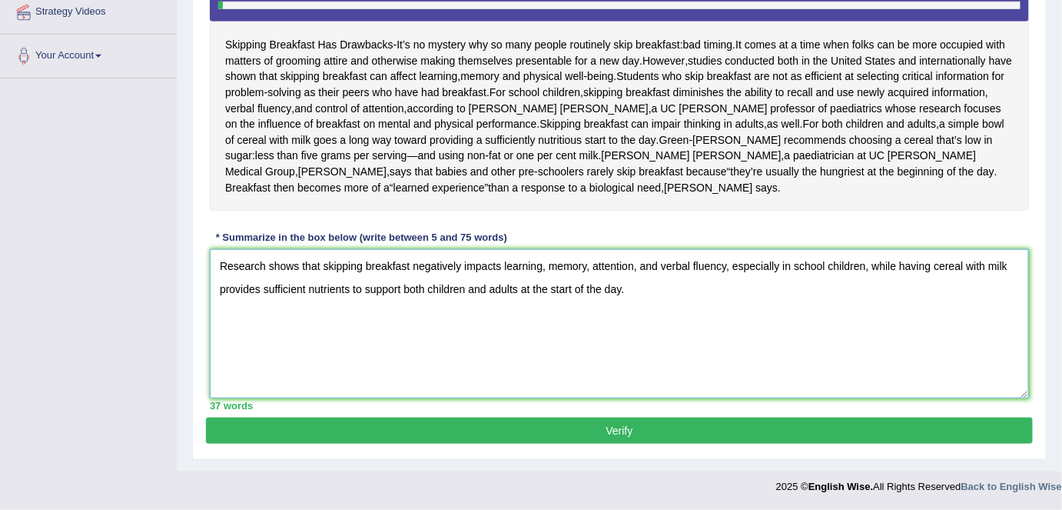
type textarea "Research shows that skipping breakfast negatively impacts learning, memory, att…"
click at [556, 439] on button "Verify" at bounding box center [619, 430] width 827 height 26
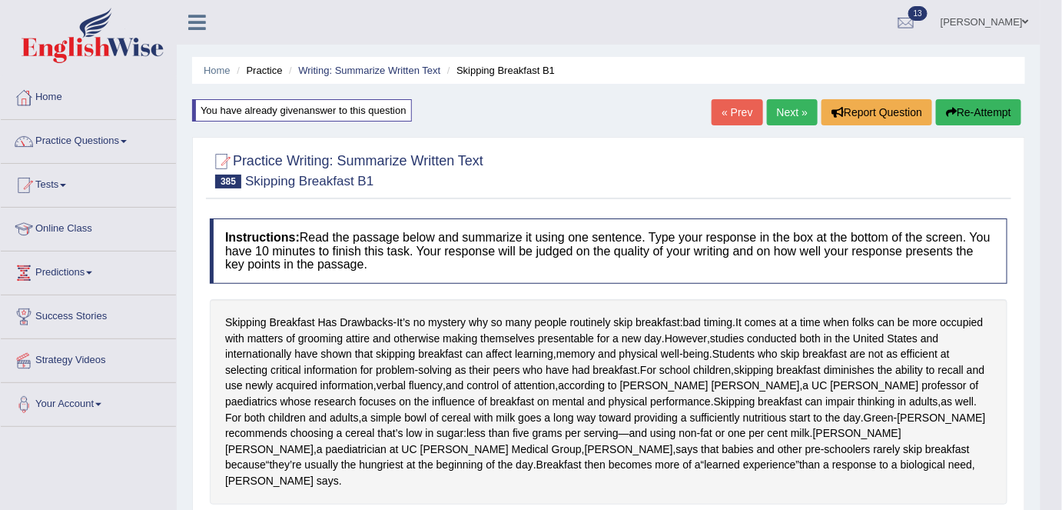
click at [786, 115] on link "Next »" at bounding box center [792, 112] width 51 height 26
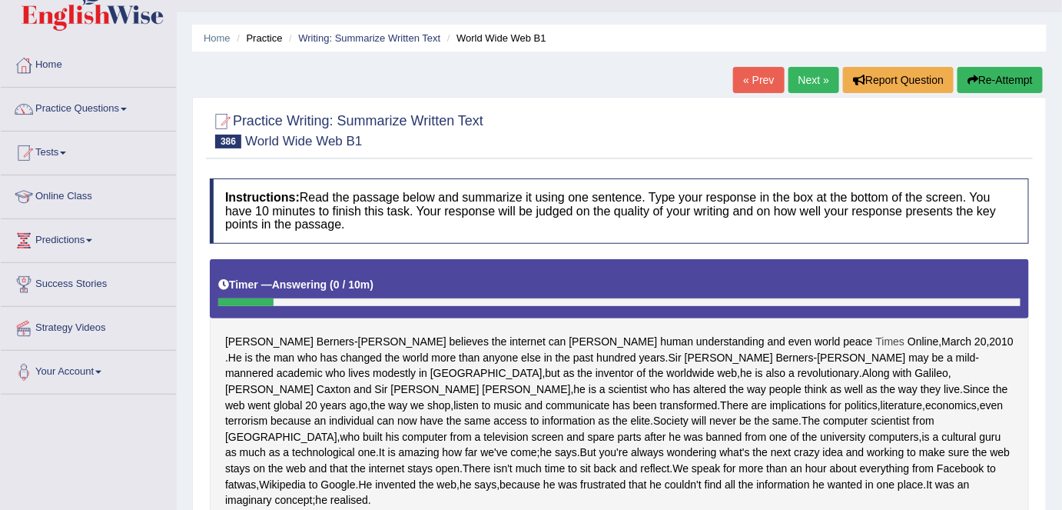
scroll to position [31, 0]
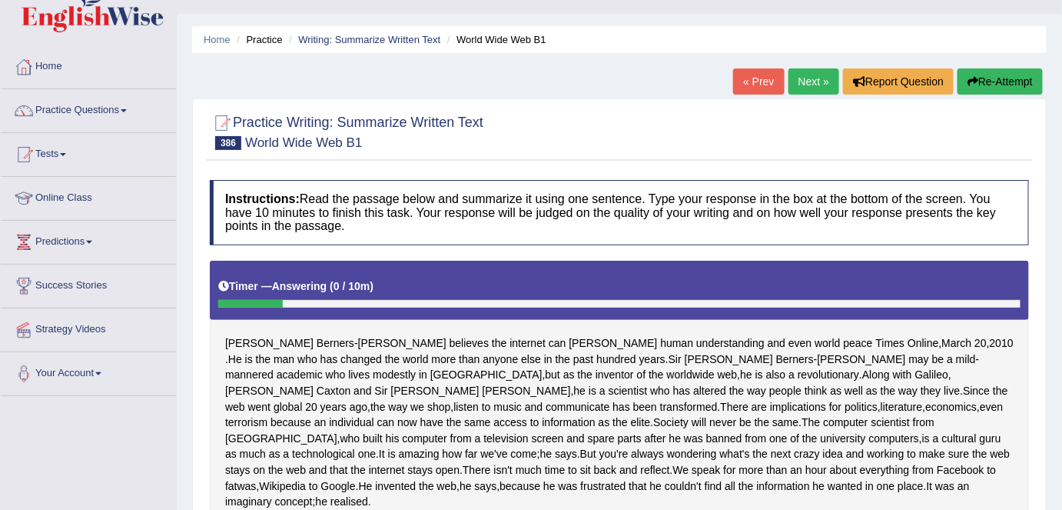
click at [1002, 83] on button "Re-Attempt" at bounding box center [1000, 81] width 85 height 26
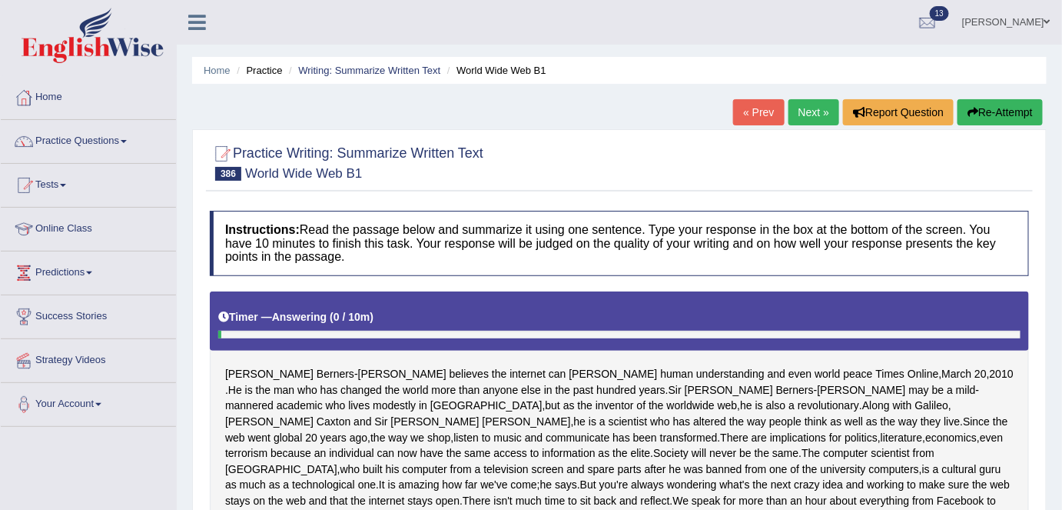
click at [801, 115] on link "Next »" at bounding box center [814, 112] width 51 height 26
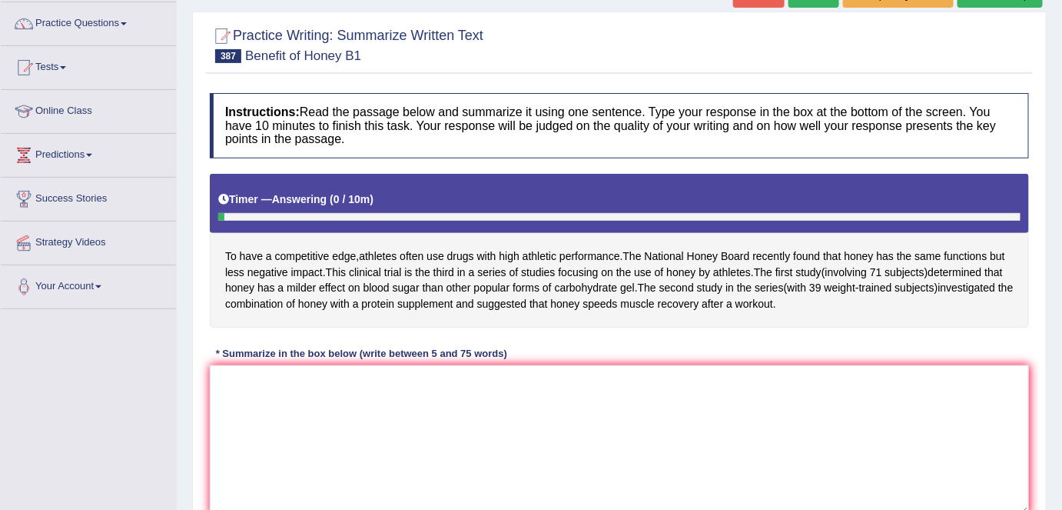
scroll to position [116, 0]
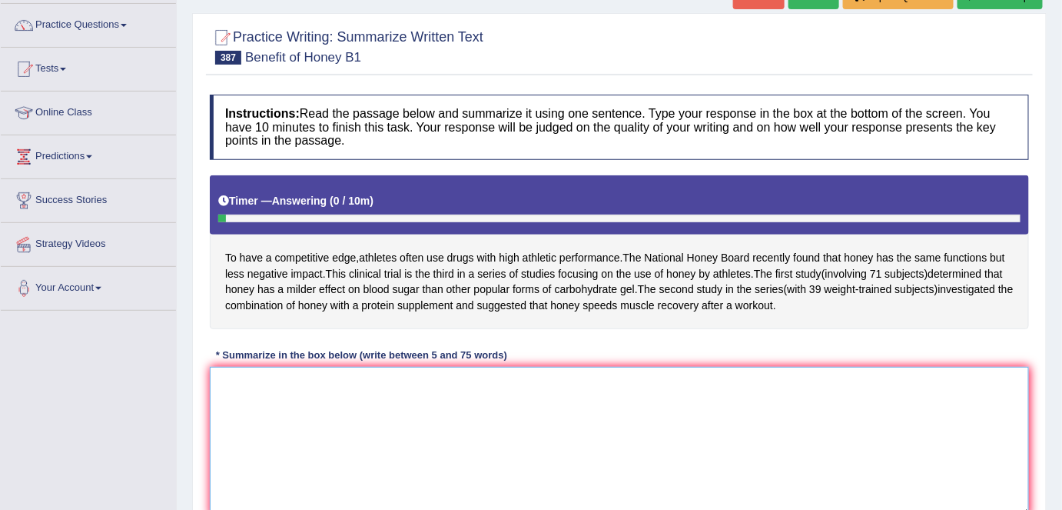
click at [572, 407] on textarea at bounding box center [619, 441] width 819 height 149
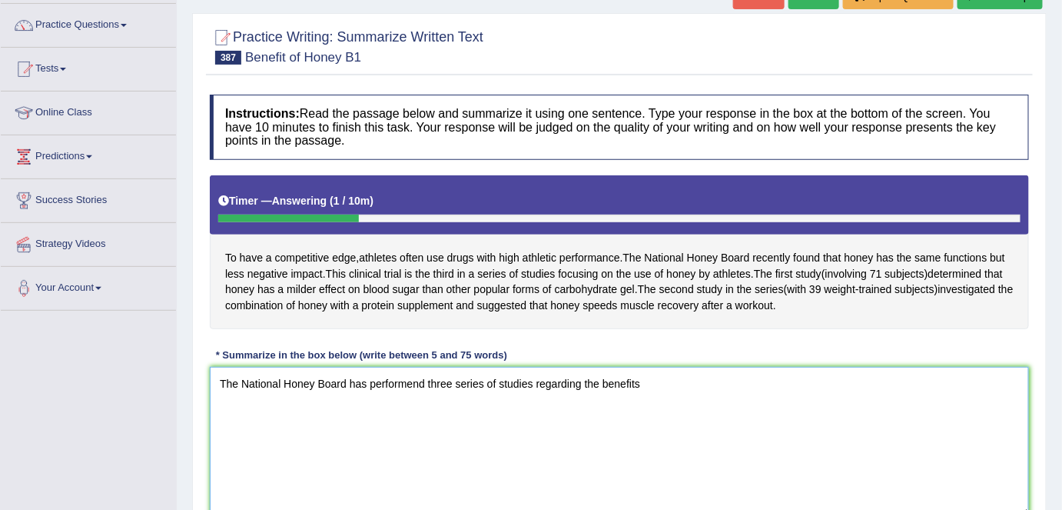
click at [584, 379] on textarea "The National Honey Board has performend three series of studies regarding the b…" at bounding box center [619, 441] width 819 height 149
click at [582, 377] on textarea "The National Honey Board has performend three series of studies regarding possi…" at bounding box center [619, 441] width 819 height 149
click at [582, 386] on textarea "The National Honey Board has performend three series of studies regardingthe po…" at bounding box center [619, 441] width 819 height 149
click at [661, 384] on textarea "The National Honey Board has performend three series of studies regarding the p…" at bounding box center [619, 441] width 819 height 149
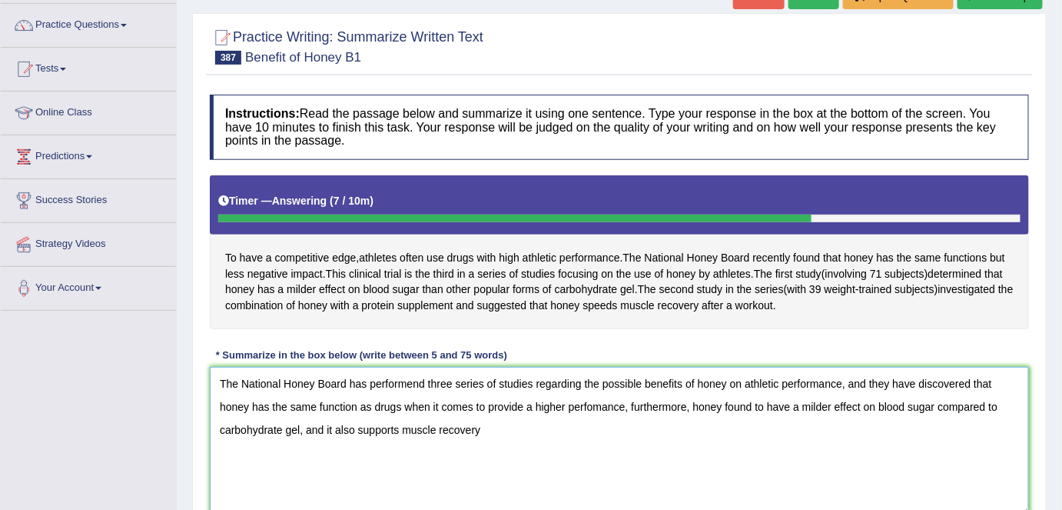
click at [354, 430] on textarea "The National Honey Board has performend three series of studies regarding the p…" at bounding box center [619, 441] width 819 height 149
click at [487, 425] on textarea "The National Honey Board has performend three series of studies regarding the p…" at bounding box center [619, 441] width 819 height 149
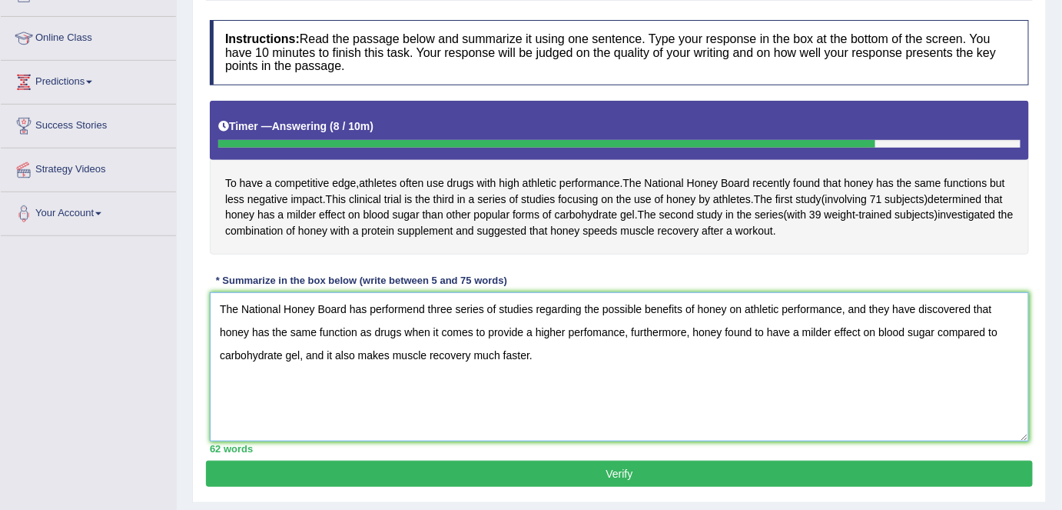
scroll to position [191, 0]
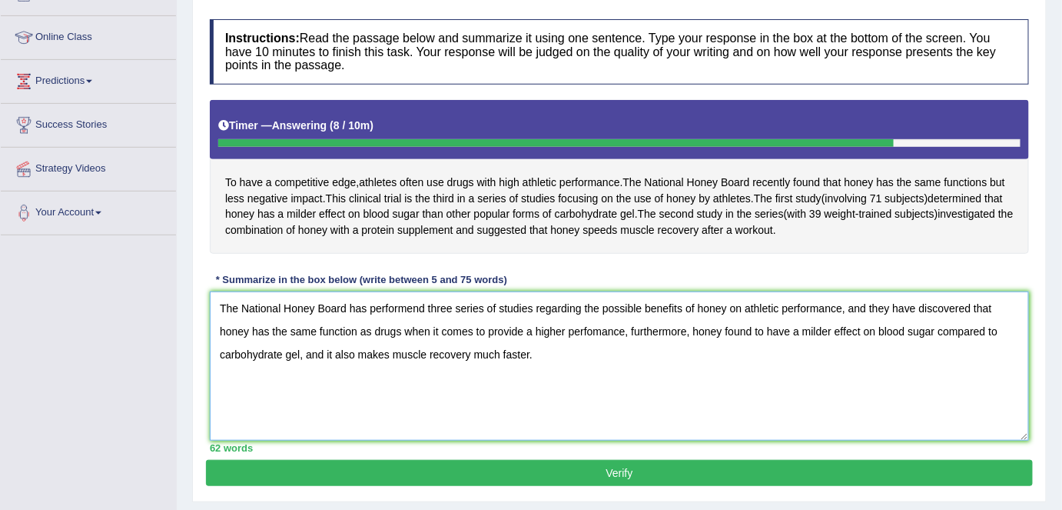
click at [867, 305] on textarea "The National Honey Board has performend three series of studies regarding the p…" at bounding box center [619, 365] width 819 height 149
click at [502, 330] on textarea "The National Honey Board has performend three series of studies regarding the p…" at bounding box center [619, 365] width 819 height 149
click at [682, 328] on textarea "The National Honey Board has performend three series of studies regarding the p…" at bounding box center [619, 365] width 819 height 149
click at [351, 354] on textarea "The National Honey Board has performend three series of studies regarding the p…" at bounding box center [619, 365] width 819 height 149
click at [385, 353] on textarea "The National Honey Board has performend three series of studies regarding the p…" at bounding box center [619, 365] width 819 height 149
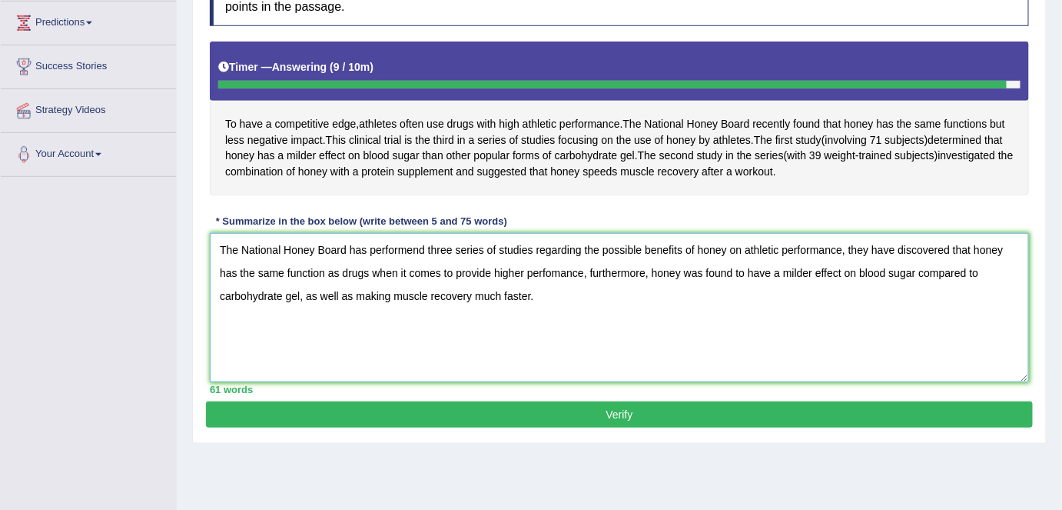
scroll to position [253, 0]
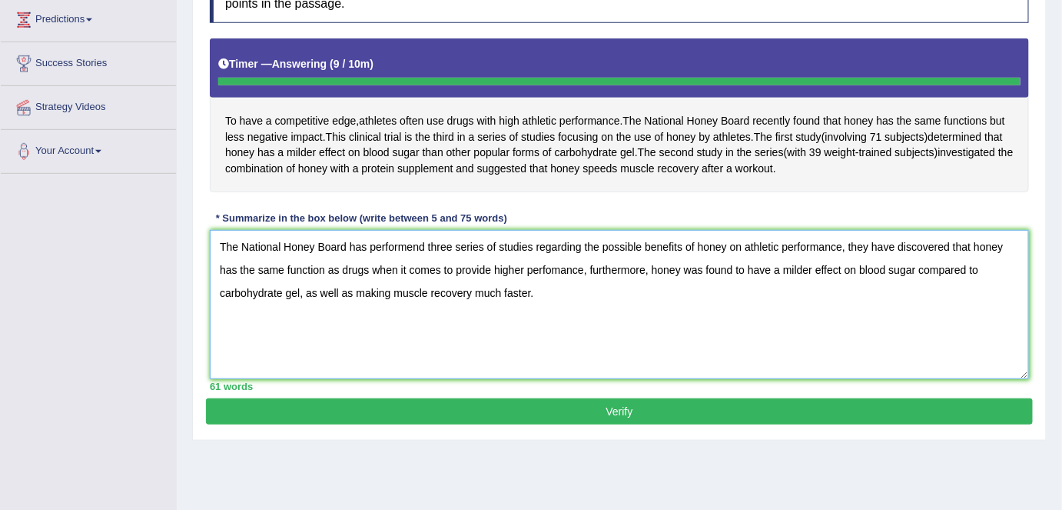
type textarea "The National Honey Board has performend three series of studies regarding the p…"
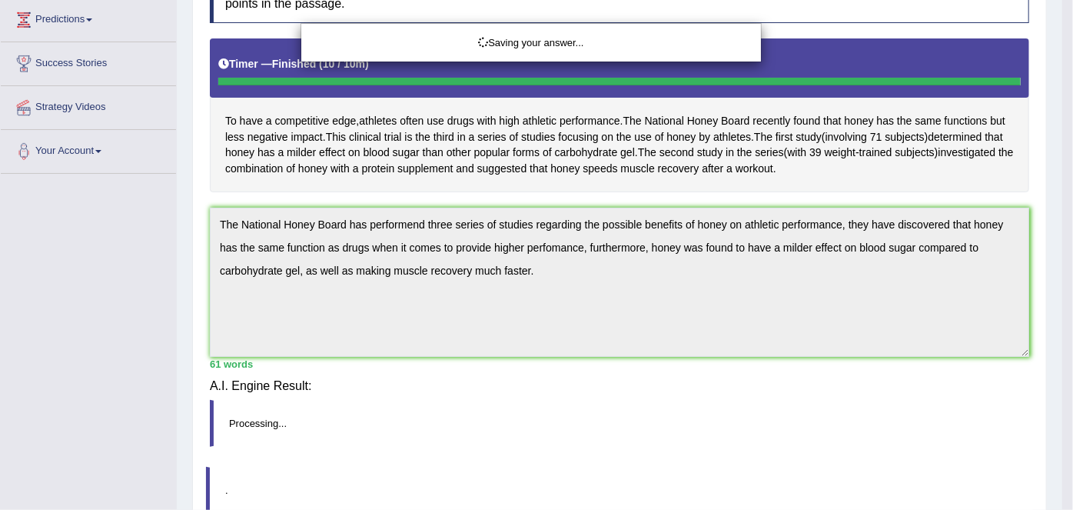
click at [573, 404] on div "Saving your answer..." at bounding box center [536, 255] width 1073 height 510
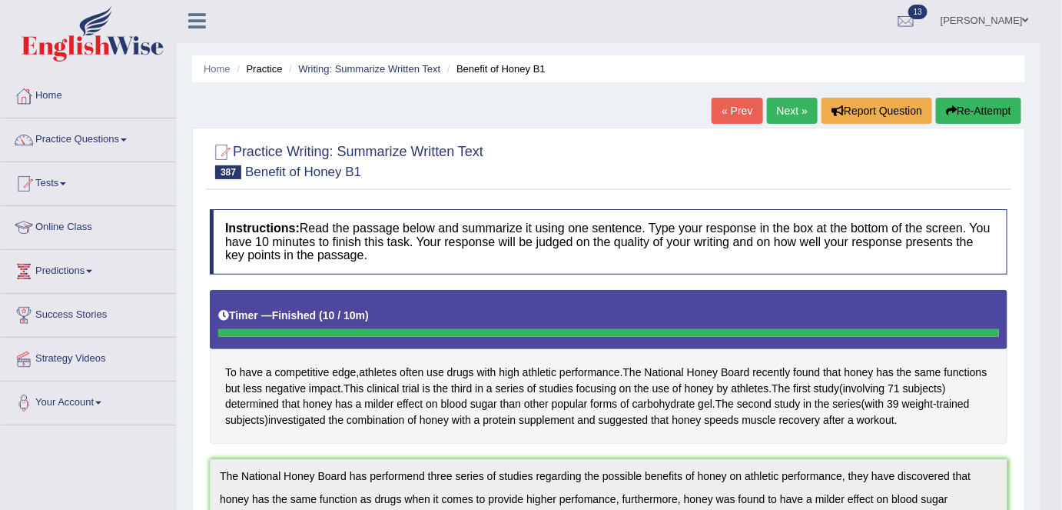
scroll to position [0, 0]
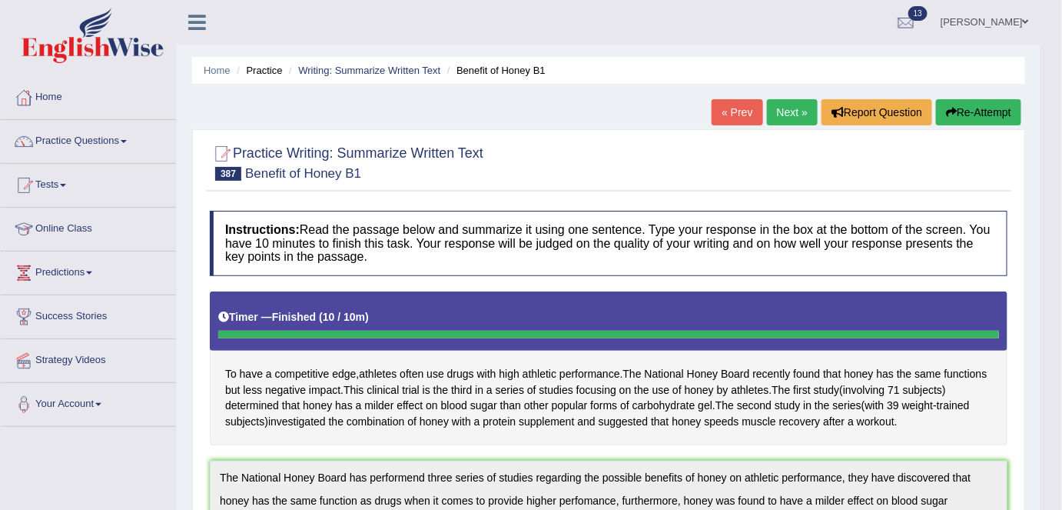
click at [946, 118] on button "Re-Attempt" at bounding box center [978, 112] width 85 height 26
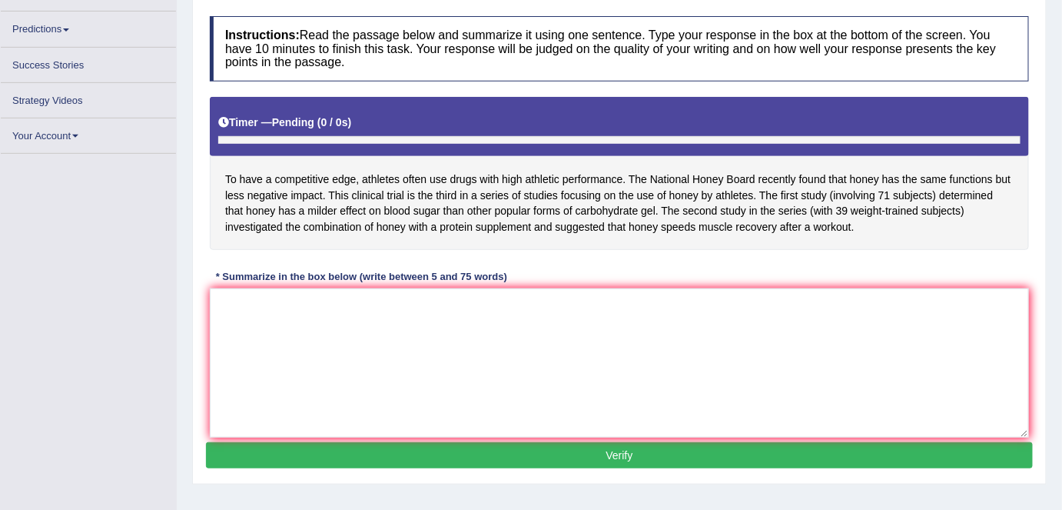
scroll to position [225, 0]
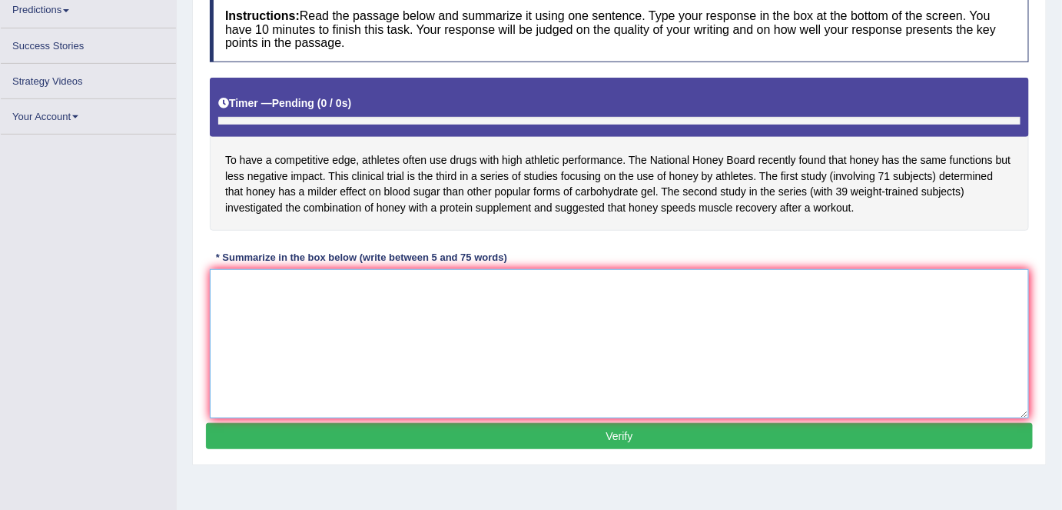
click at [570, 329] on textarea at bounding box center [619, 343] width 819 height 149
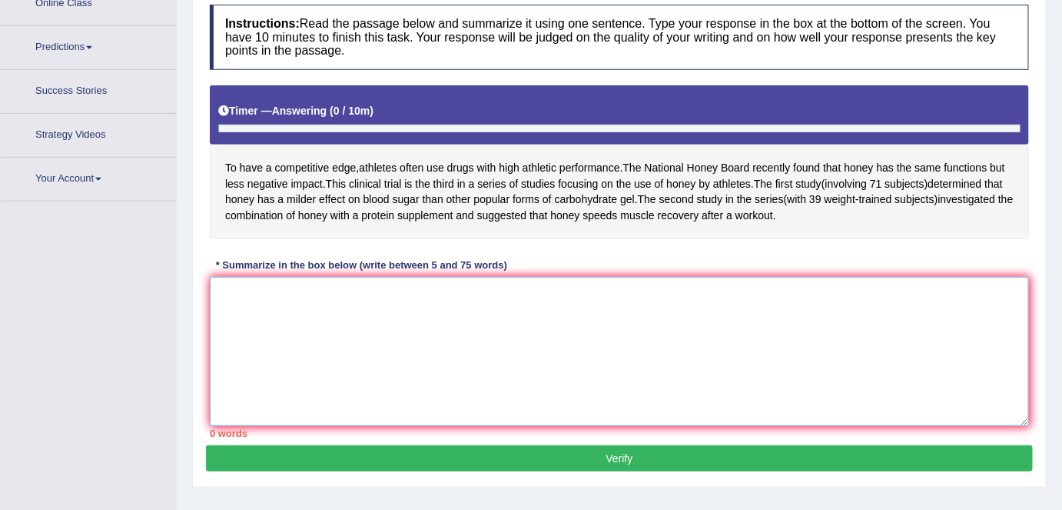
paste textarea "The National Honey Board has performend three series of studies regarding the p…"
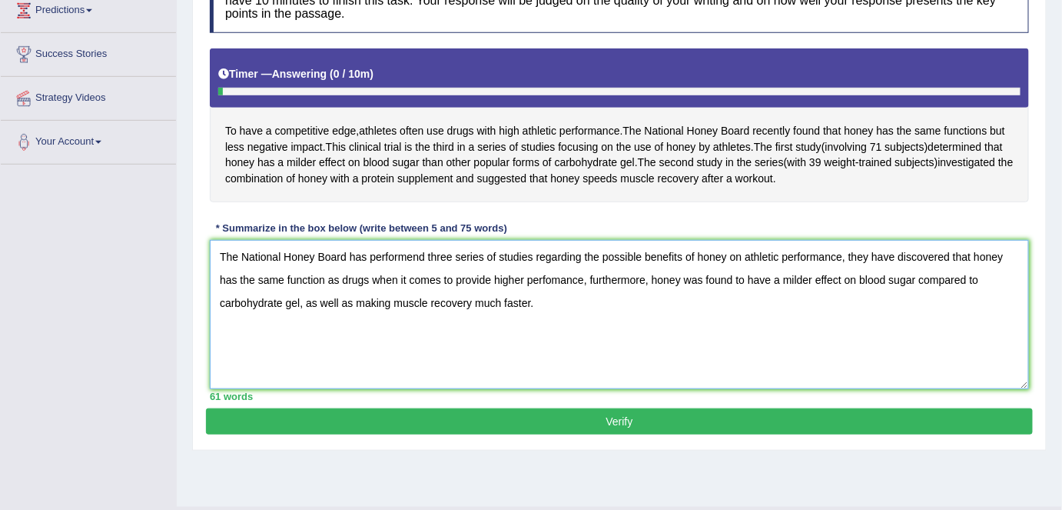
click at [548, 277] on textarea "The National Honey Board has performend three series of studies regarding the p…" at bounding box center [619, 314] width 819 height 149
click at [425, 257] on textarea "The National Honey Board has performend three series of studies regarding the p…" at bounding box center [619, 314] width 819 height 149
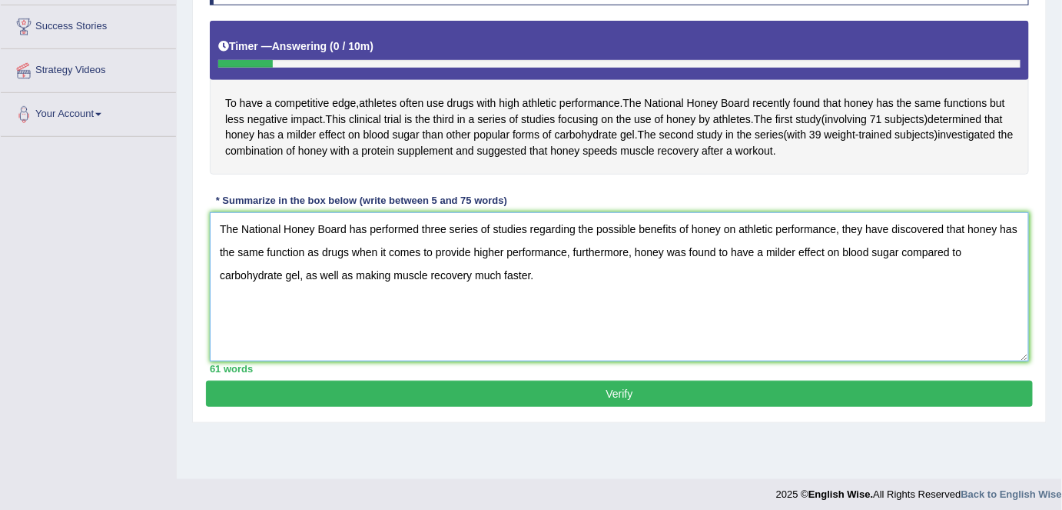
scroll to position [291, 0]
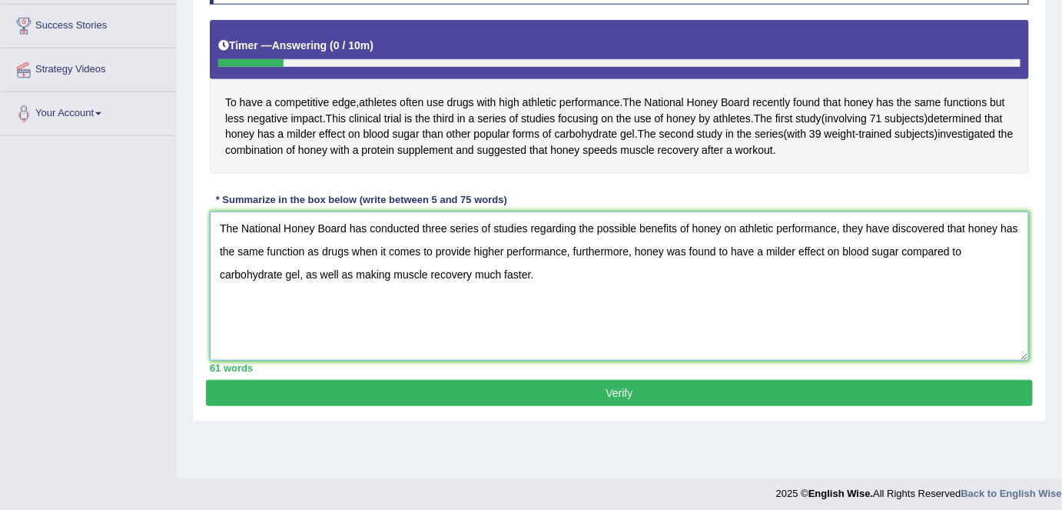
type textarea "The National Honey Board has conducted three series of studies regarding the po…"
click at [504, 403] on div "Practice Writing: Summarize Written Text 387 Benefit of Honey B1 Instructions: …" at bounding box center [619, 140] width 855 height 564
click at [532, 392] on button "Verify" at bounding box center [619, 393] width 827 height 26
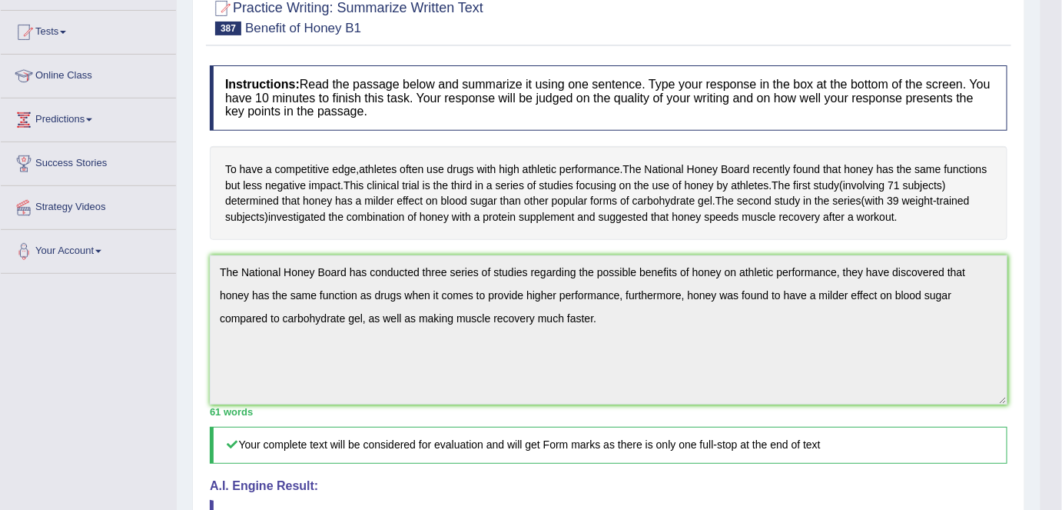
scroll to position [0, 0]
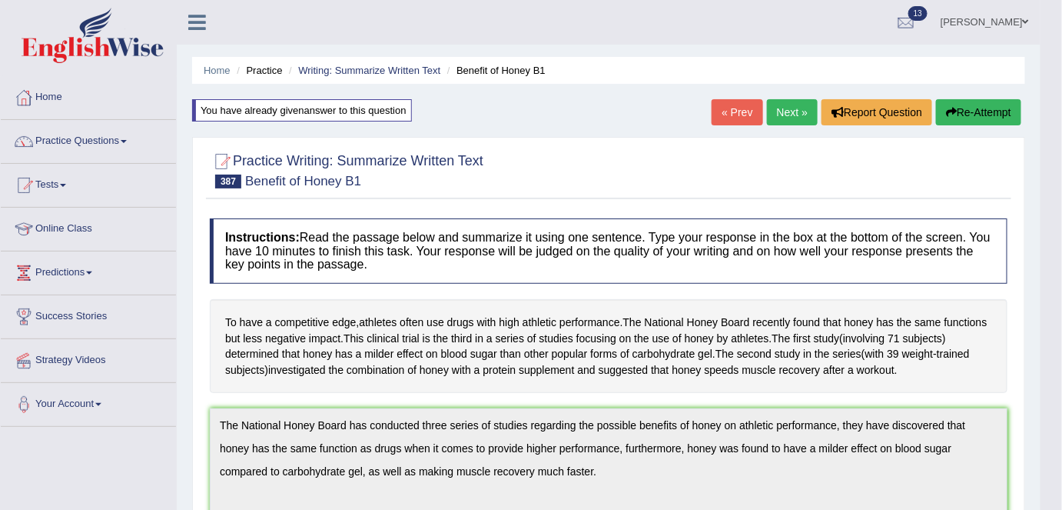
click at [794, 115] on link "Next »" at bounding box center [792, 112] width 51 height 26
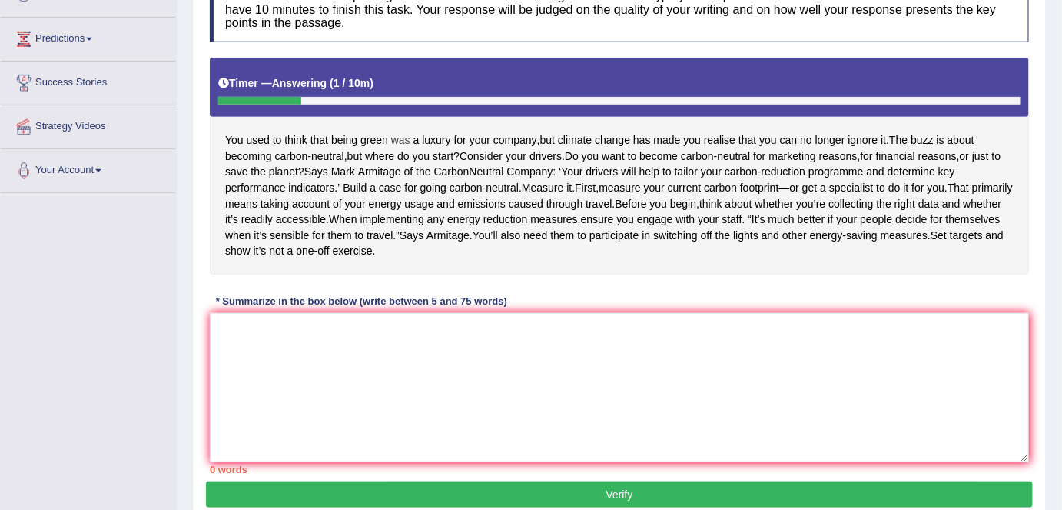
scroll to position [235, 0]
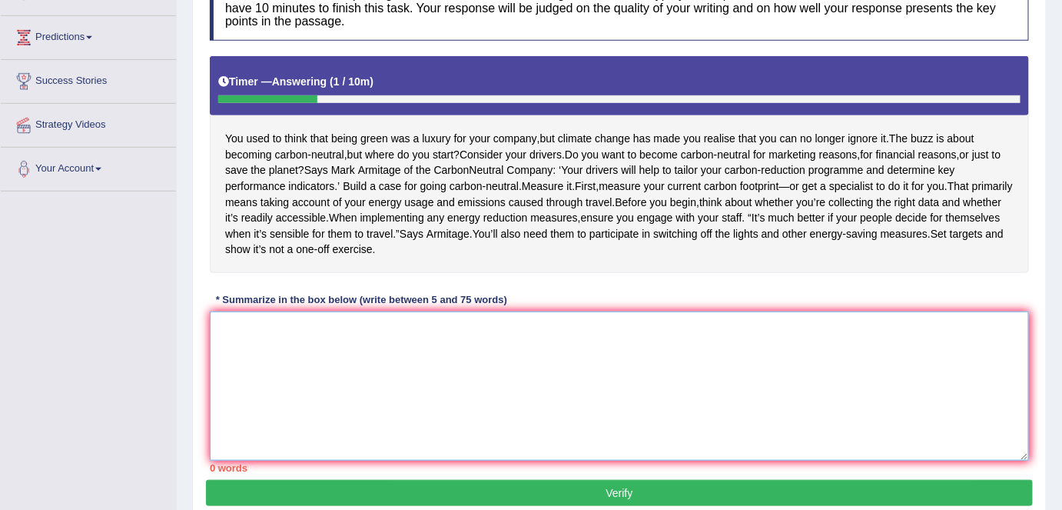
click at [390, 447] on textarea at bounding box center [619, 385] width 819 height 149
type textarea "y"
type textarea "Y"
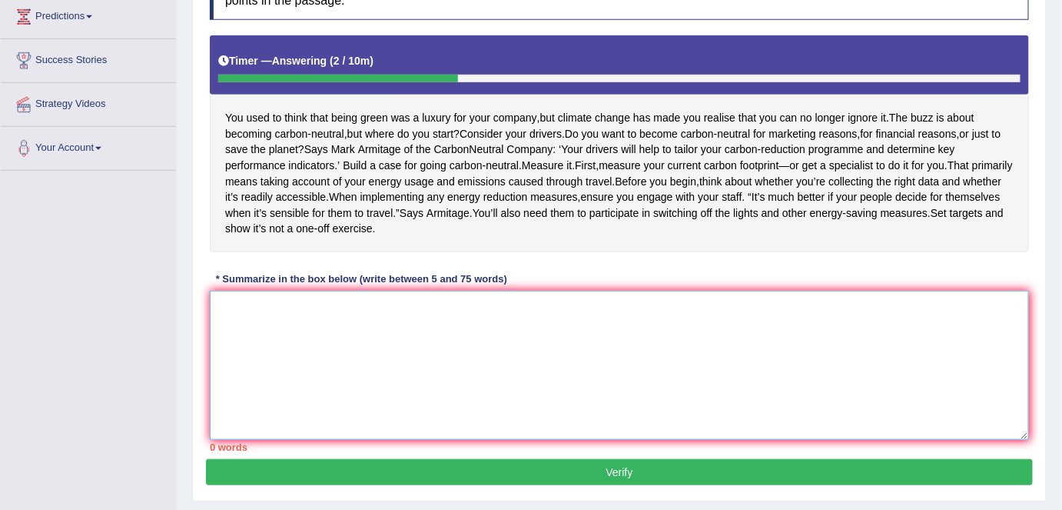
scroll to position [257, 0]
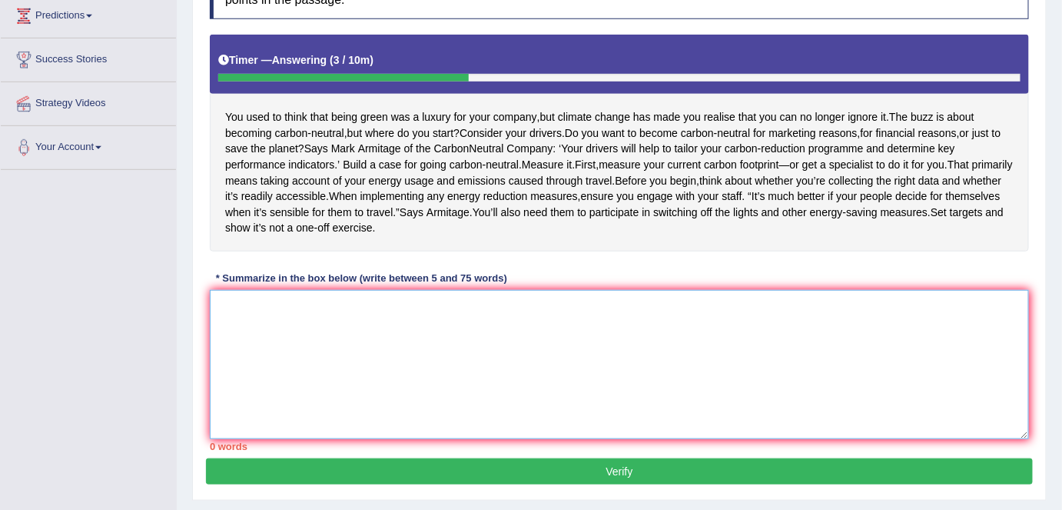
click at [283, 429] on textarea at bounding box center [619, 364] width 819 height 149
click at [220, 381] on textarea "Being gree used" at bounding box center [619, 364] width 819 height 149
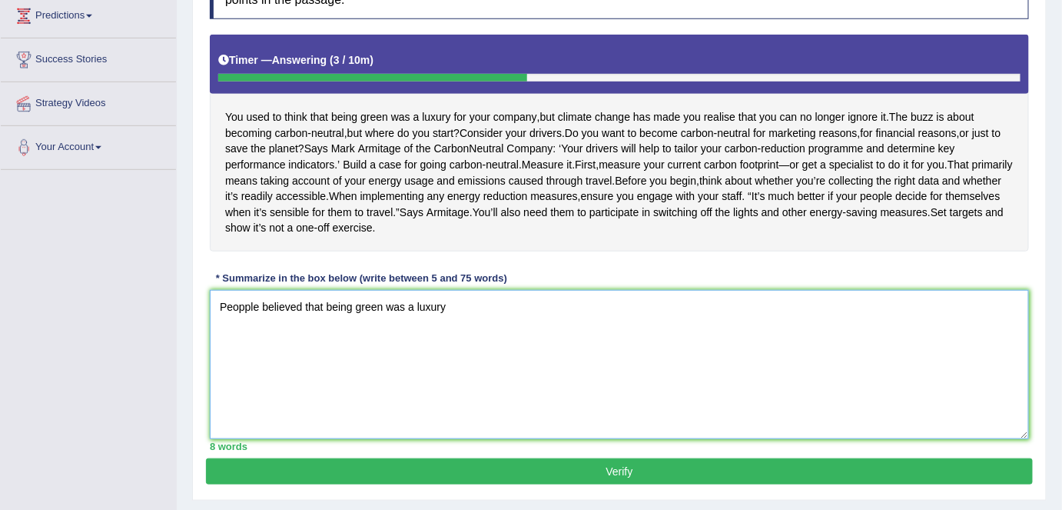
click at [241, 384] on textarea "Peopple believed that being green was a luxury" at bounding box center [619, 364] width 819 height 149
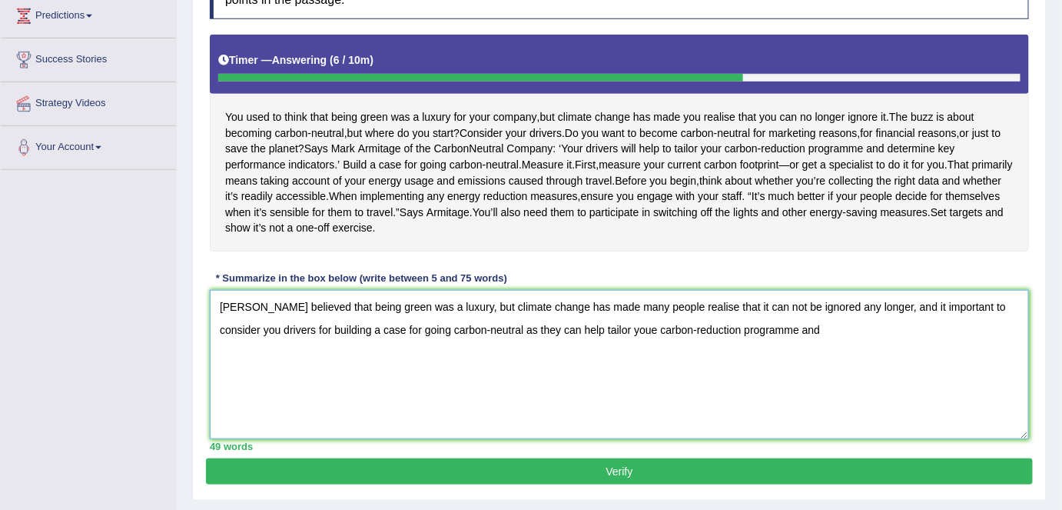
click at [592, 408] on textarea "Pepple believed that being green was a luxury, but climate change has made many…" at bounding box center [619, 364] width 819 height 149
click at [781, 412] on textarea "Pepple believed that being green was a luxury, but climate change has made many…" at bounding box center [619, 364] width 819 height 149
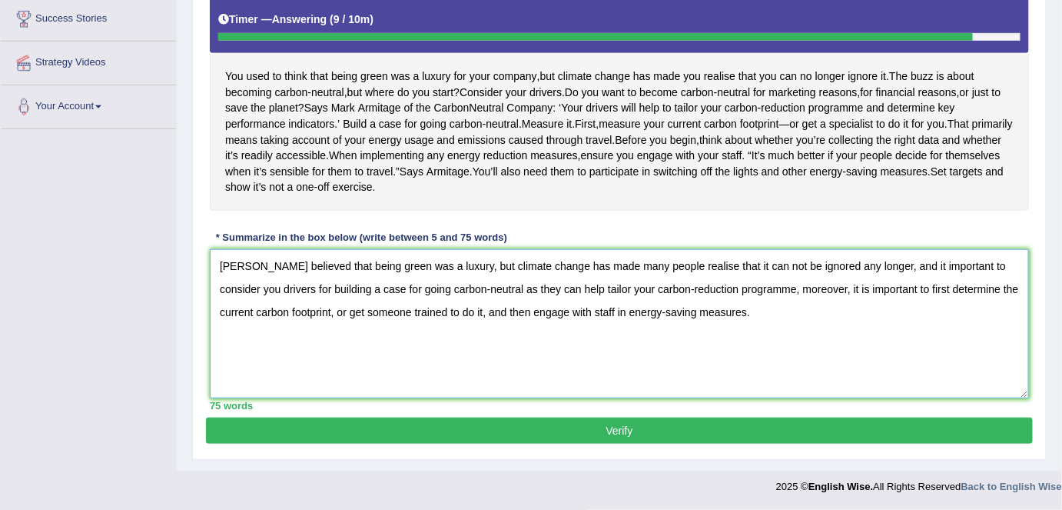
scroll to position [316, 0]
click at [240, 326] on textarea "Pepple believed that being green was a luxury, but climate change has made many…" at bounding box center [619, 323] width 819 height 149
type textarea "People believed that being green was a luxury, but climate change has made many…"
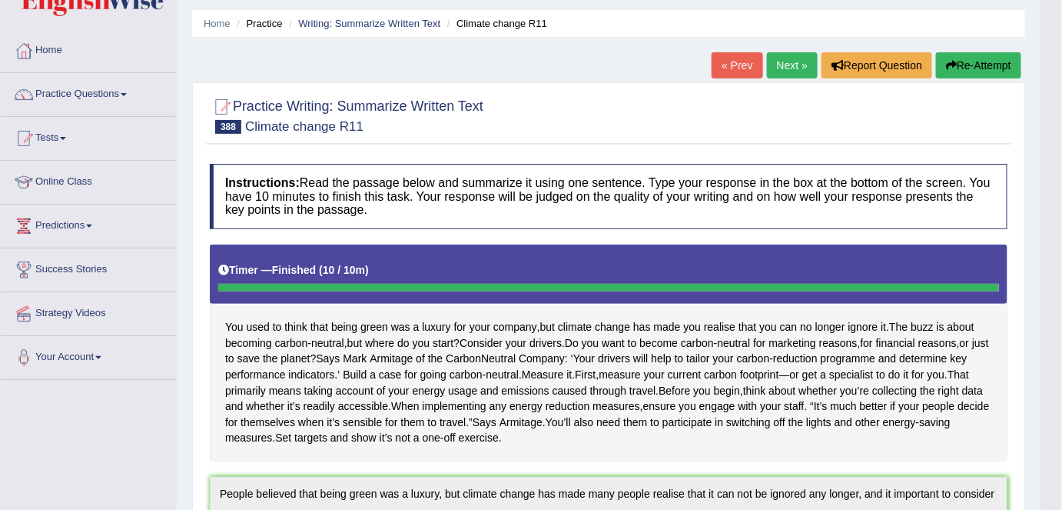
scroll to position [0, 0]
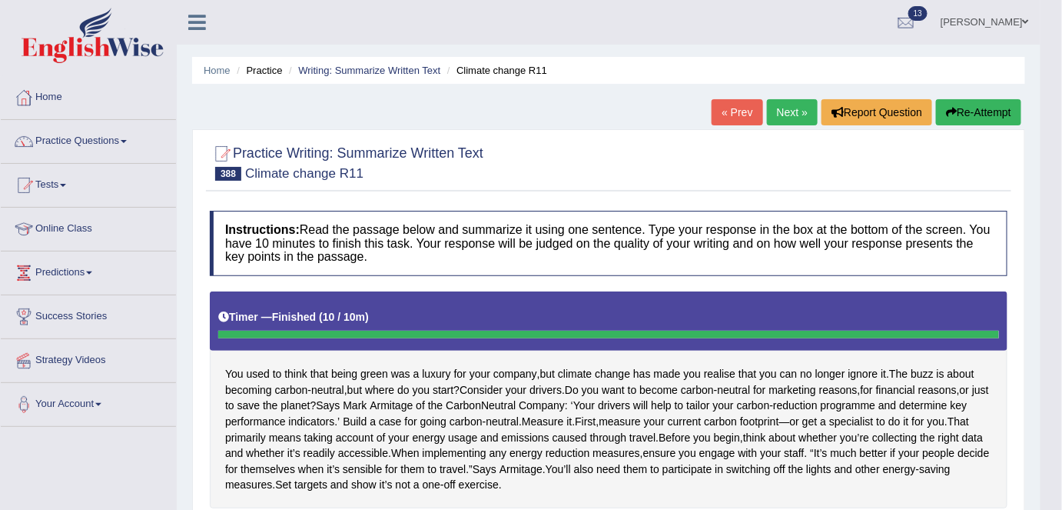
click at [963, 117] on button "Re-Attempt" at bounding box center [978, 112] width 85 height 26
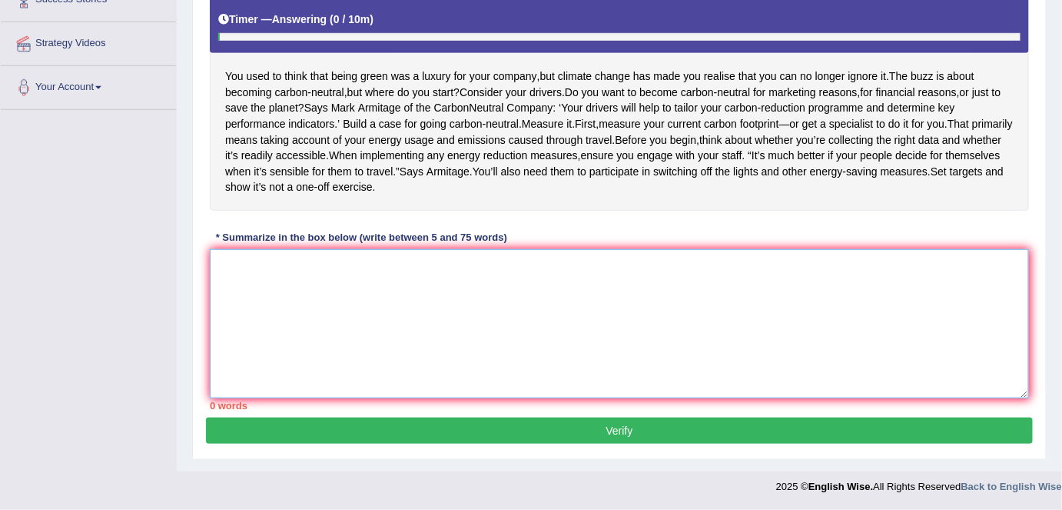
click at [750, 376] on textarea at bounding box center [619, 323] width 819 height 149
paste textarea "People believed that being green was a luxury, but climate change has made many…"
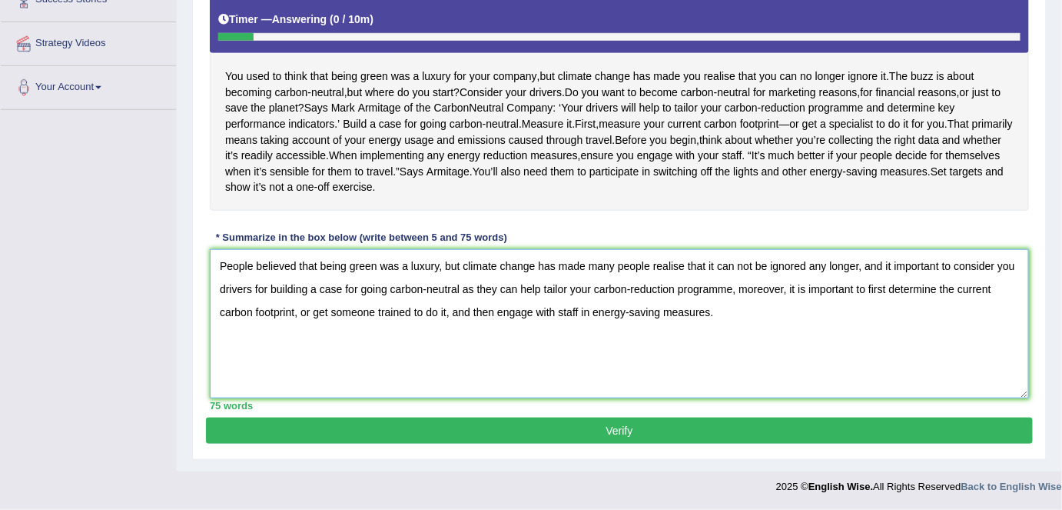
click at [949, 328] on textarea "People believed that being green was a luxury, but climate change has made many…" at bounding box center [619, 323] width 819 height 149
type textarea "People believed that being green was a luxury, but climate change has made many…"
click at [700, 443] on button "Verify" at bounding box center [619, 430] width 827 height 26
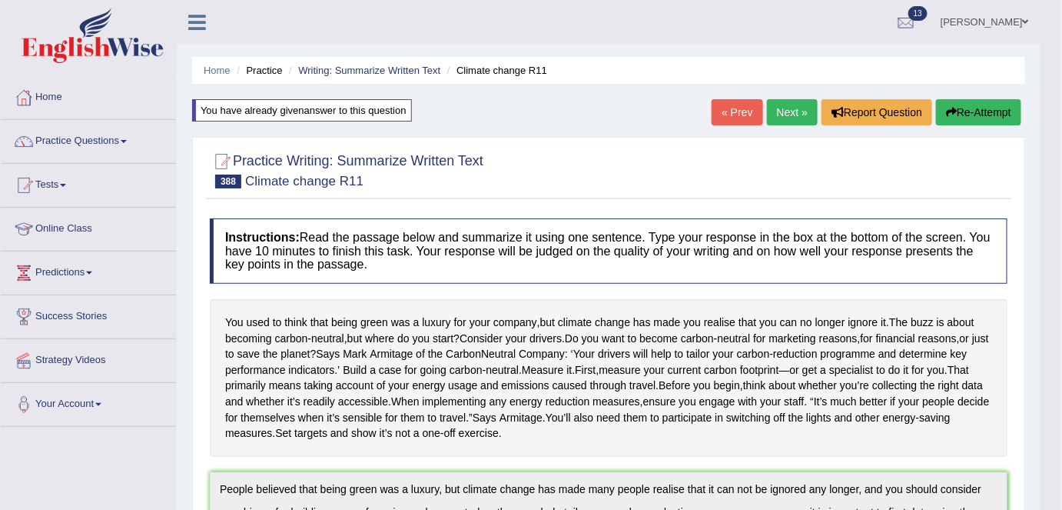
click at [959, 119] on button "Re-Attempt" at bounding box center [978, 112] width 85 height 26
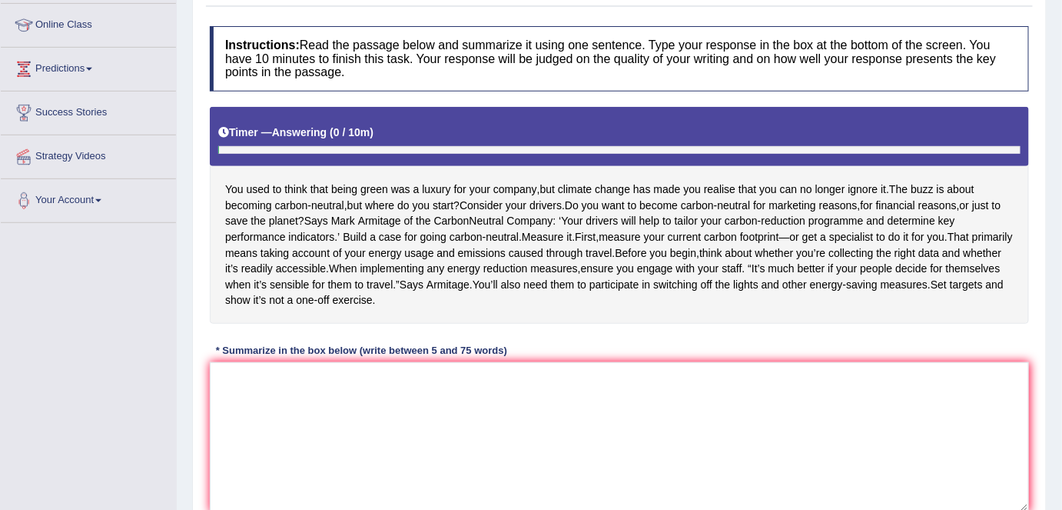
scroll to position [206, 0]
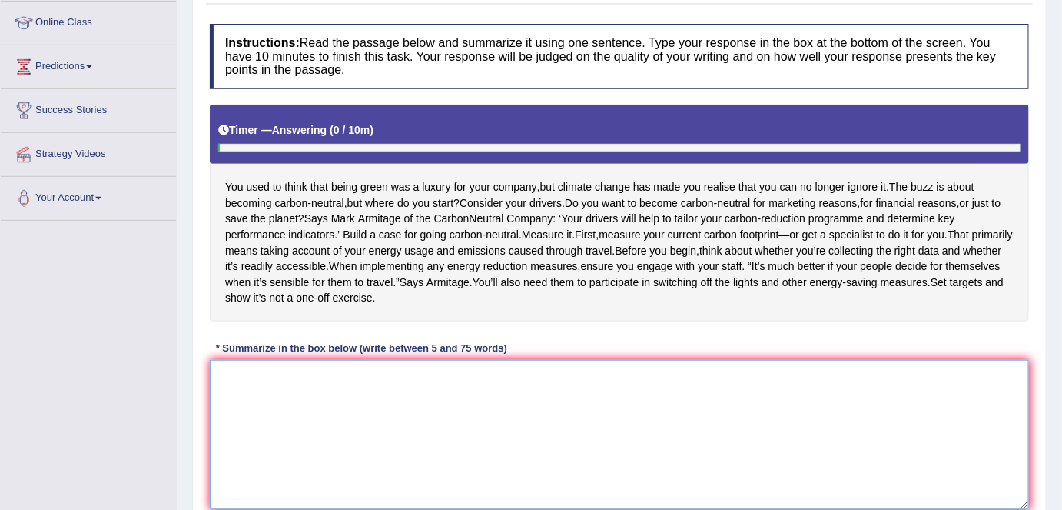
click at [578, 440] on textarea at bounding box center [619, 434] width 819 height 149
paste textarea "People believed that being green was a luxury, but climate change has made many…"
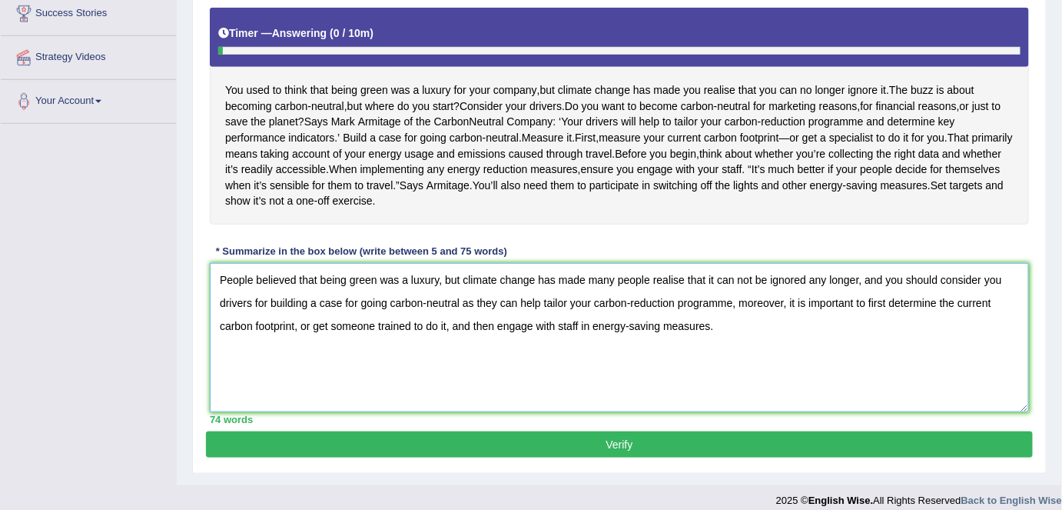
scroll to position [304, 0]
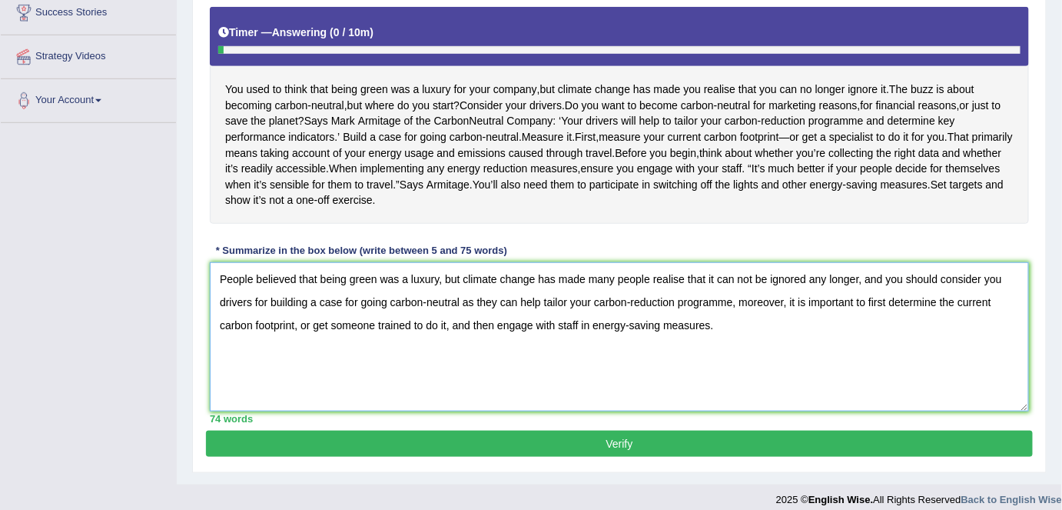
click at [1008, 359] on textarea "People believed that being green was a luxury, but climate change has made many…" at bounding box center [619, 336] width 819 height 149
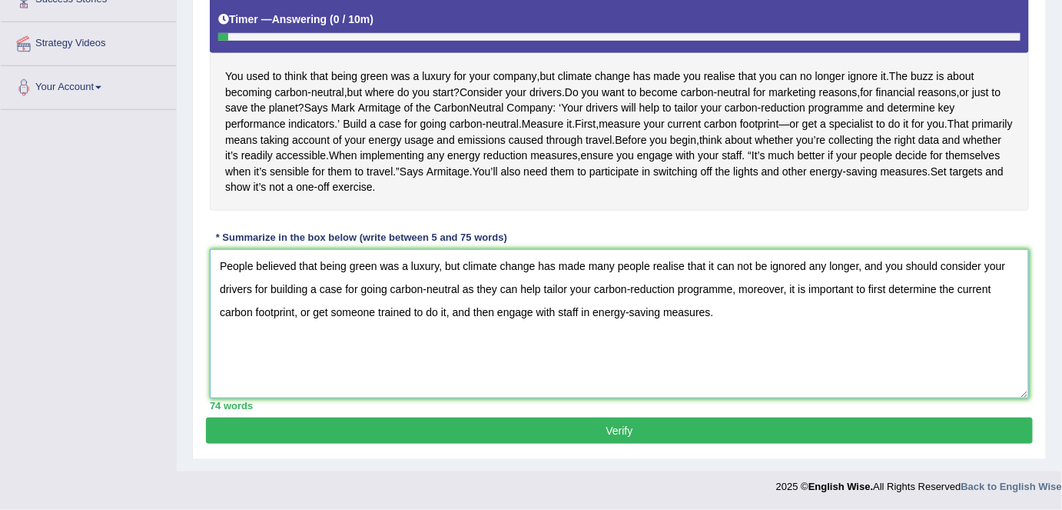
type textarea "People believed that being green was a luxury, but climate change has made many…"
click at [789, 440] on button "Verify" at bounding box center [619, 430] width 827 height 26
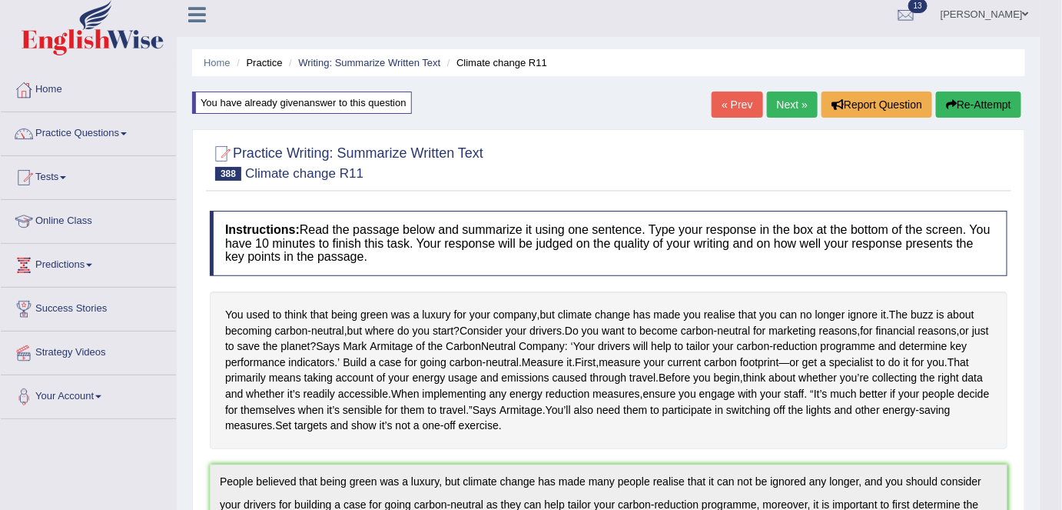
scroll to position [0, 0]
